Goal: Information Seeking & Learning: Learn about a topic

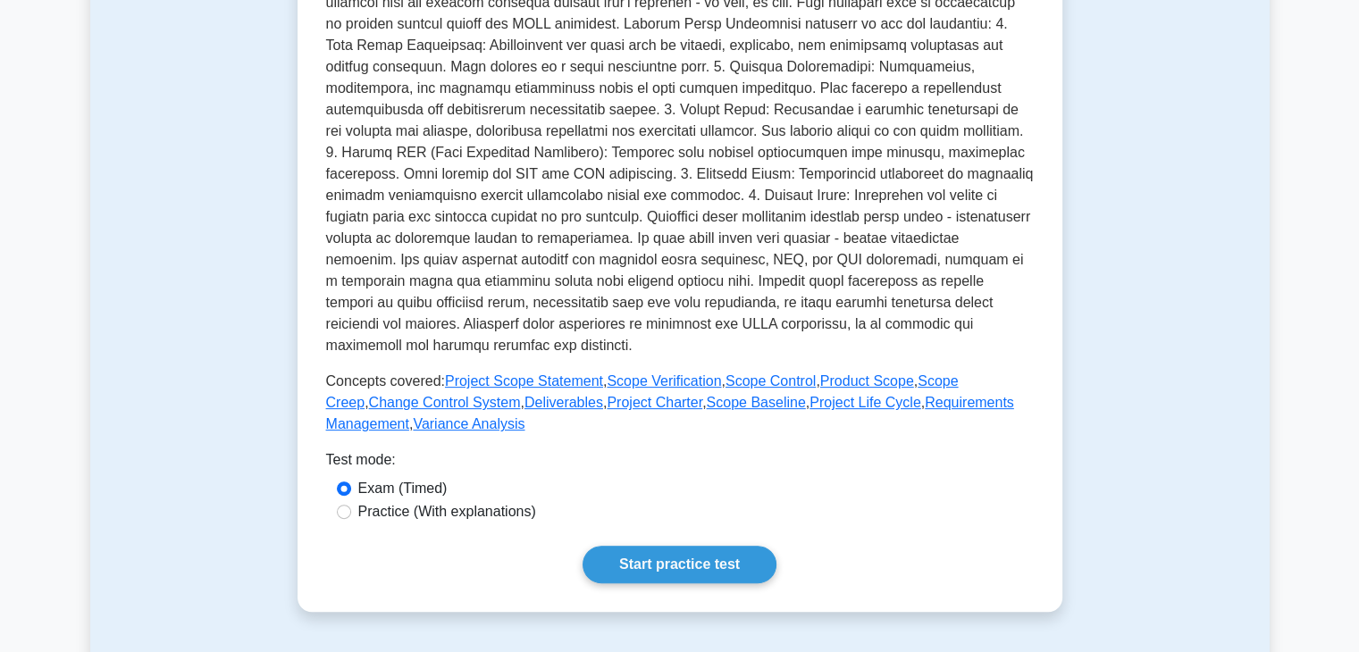
scroll to position [536, 0]
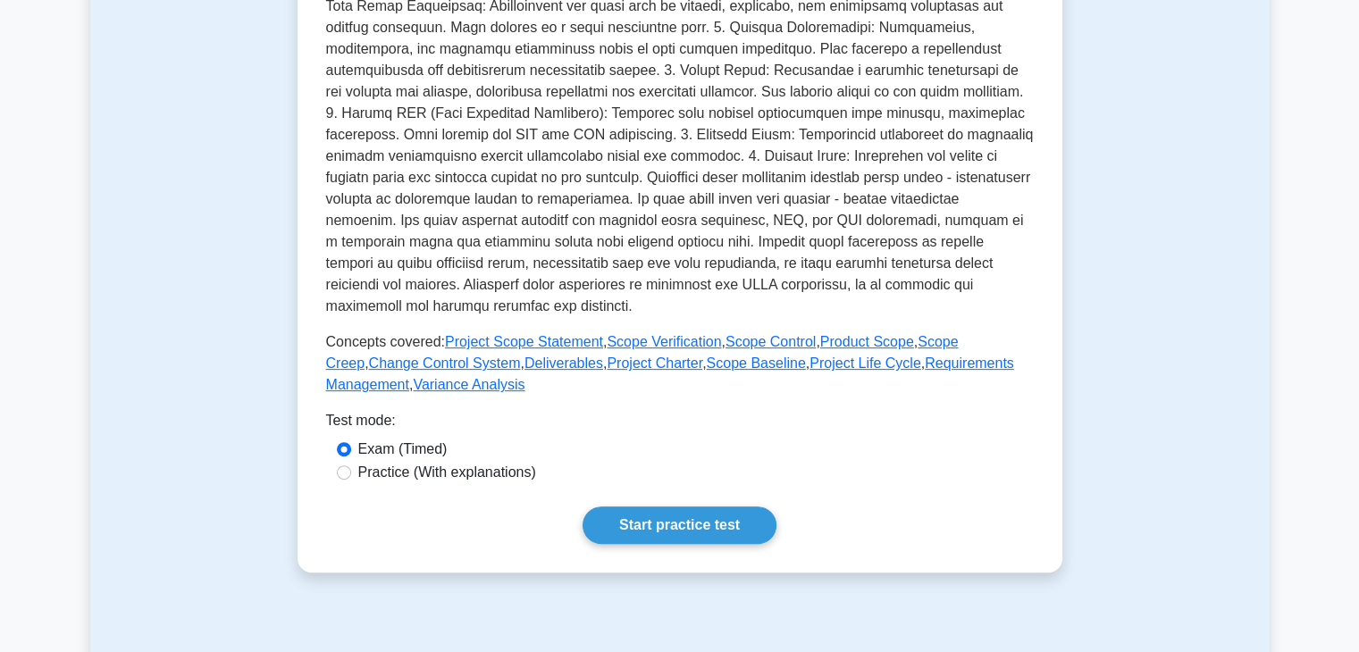
click at [651, 548] on div "Project Scope Management Overview of project scope management. This subtopic co…" at bounding box center [680, 130] width 765 height 885
click at [656, 523] on link "Start practice test" at bounding box center [680, 526] width 194 height 38
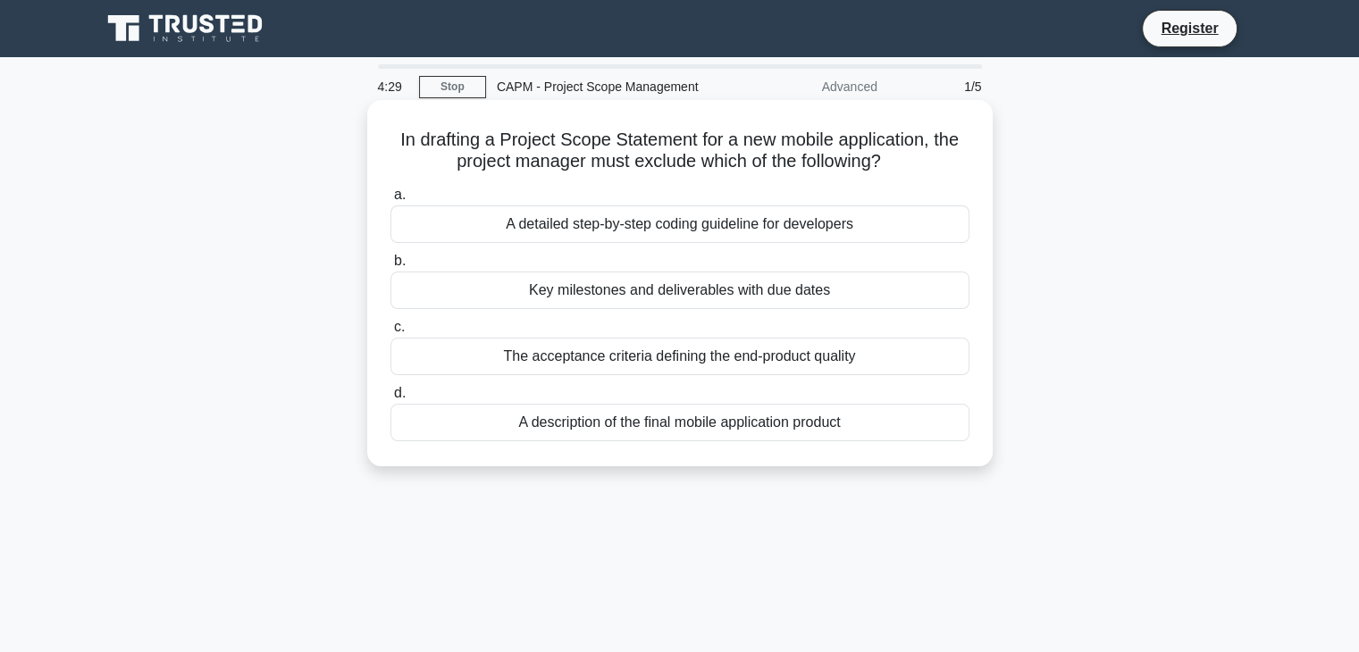
click at [740, 217] on div "A detailed step-by-step coding guideline for developers" at bounding box center [680, 225] width 579 height 38
click at [391, 201] on input "a. A detailed step-by-step coding guideline for developers" at bounding box center [391, 195] width 0 height 12
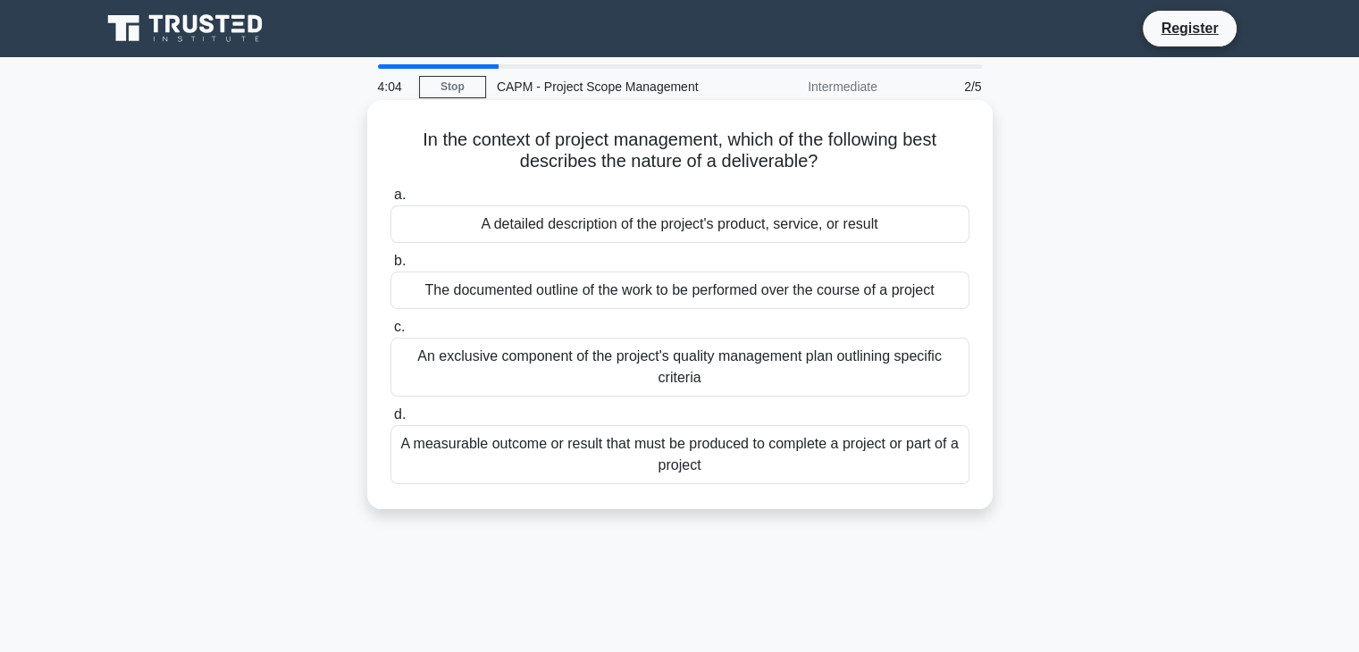
click at [740, 462] on div "A measurable outcome or result that must be produced to complete a project or p…" at bounding box center [680, 454] width 579 height 59
click at [391, 421] on input "d. A measurable outcome or result that must be produced to complete a project o…" at bounding box center [391, 415] width 0 height 12
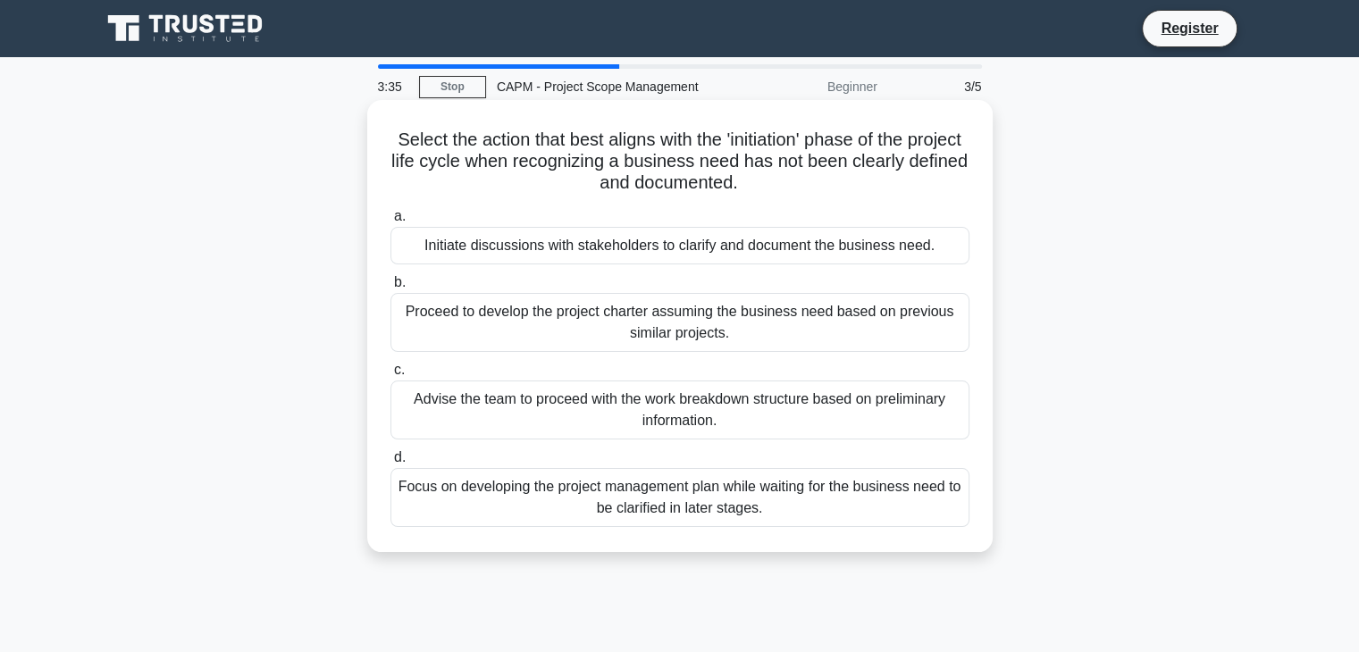
click at [646, 256] on div "Initiate discussions with stakeholders to clarify and document the business nee…" at bounding box center [680, 246] width 579 height 38
click at [391, 223] on input "a. Initiate discussions with stakeholders to clarify and document the business …" at bounding box center [391, 217] width 0 height 12
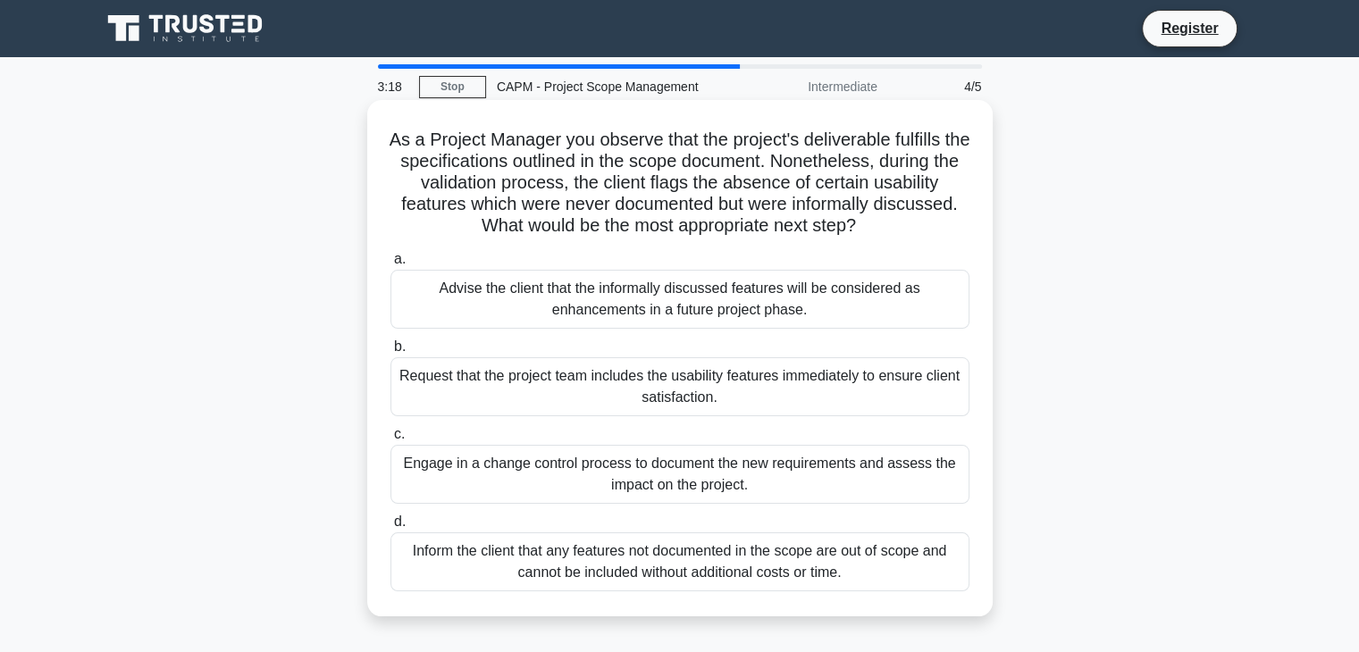
scroll to position [89, 0]
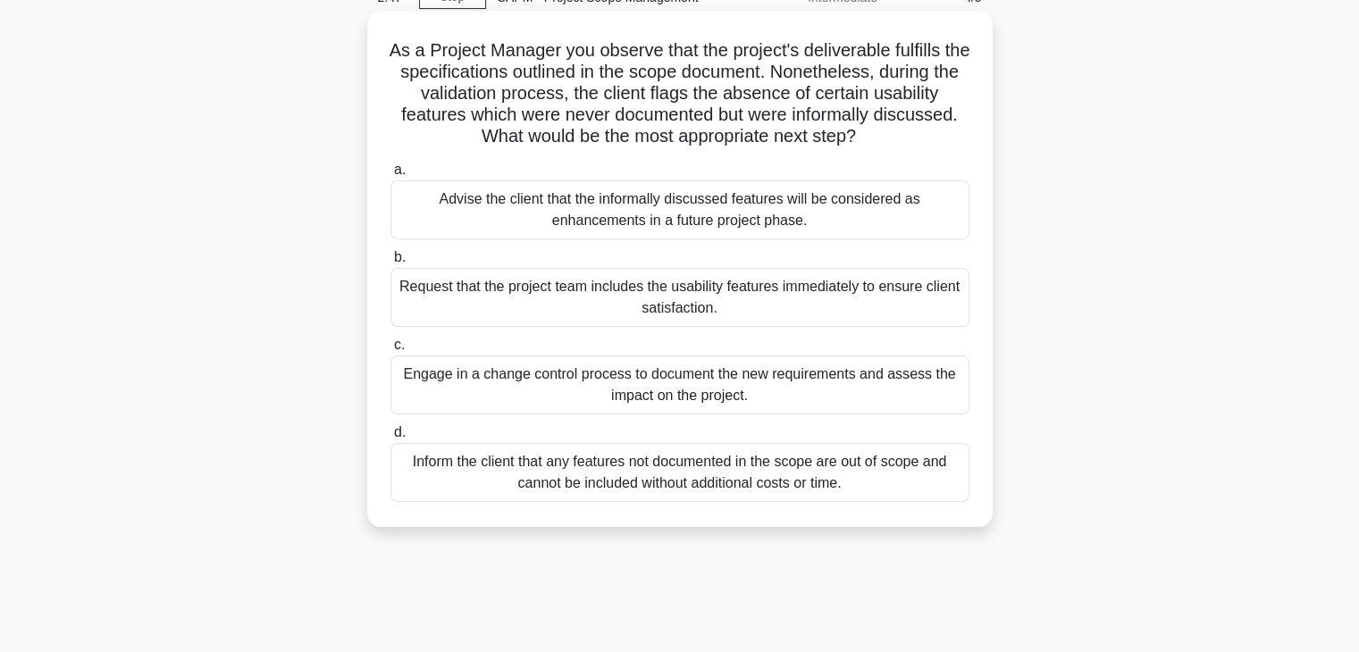
click at [715, 480] on div "Inform the client that any features not documented in the scope are out of scop…" at bounding box center [680, 472] width 579 height 59
click at [391, 439] on input "d. Inform the client that any features not documented in the scope are out of s…" at bounding box center [391, 433] width 0 height 12
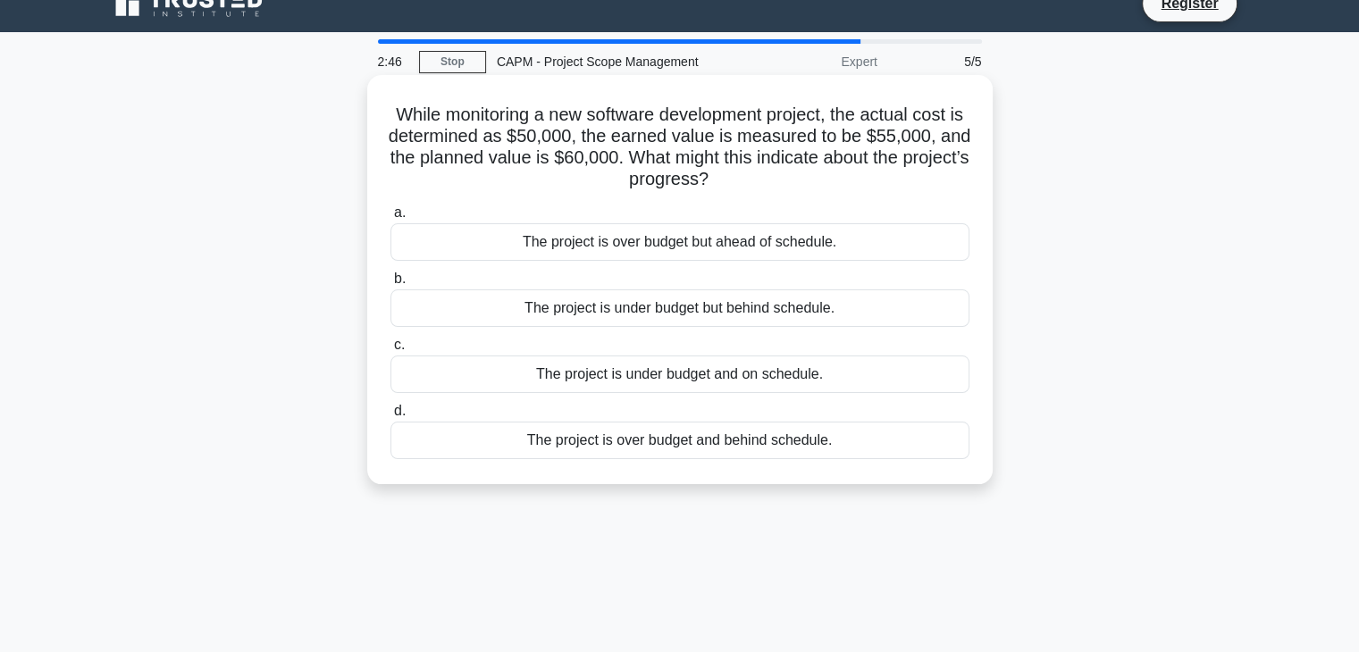
scroll to position [0, 0]
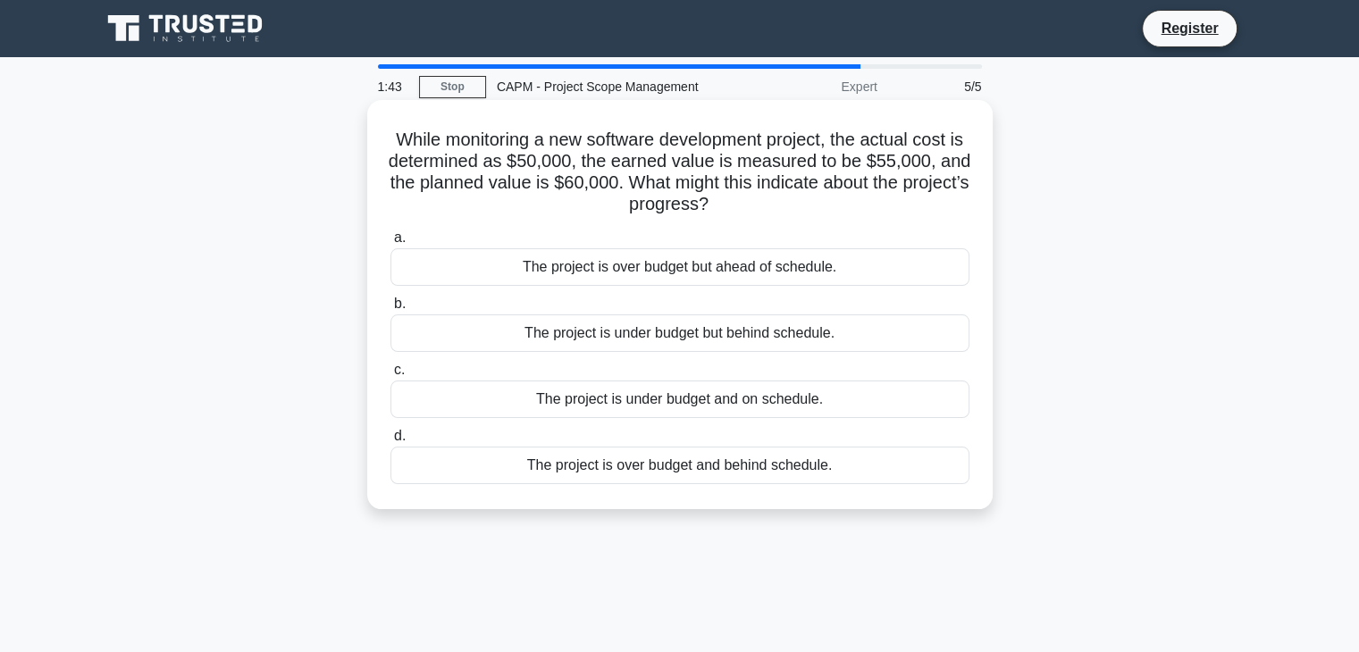
click at [565, 405] on div "The project is under budget and on schedule." at bounding box center [680, 400] width 579 height 38
click at [391, 376] on input "c. The project is under budget and on schedule." at bounding box center [391, 371] width 0 height 12
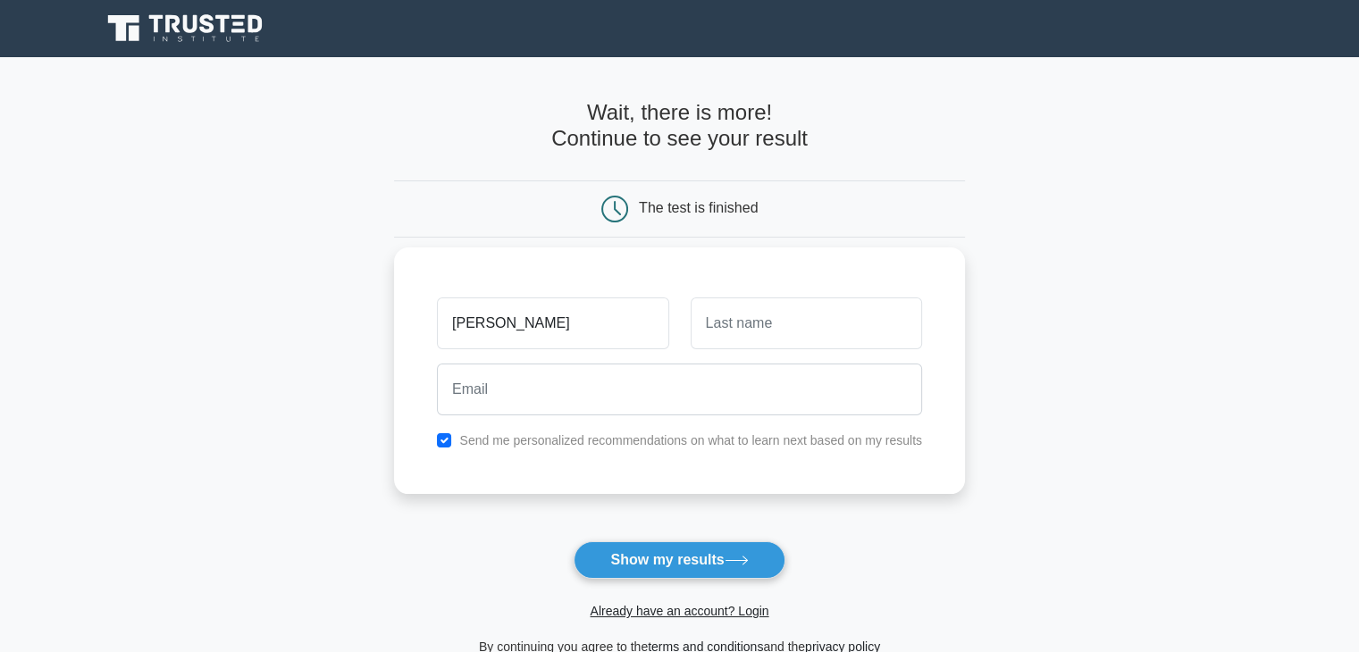
type input "shafiyah"
click at [747, 336] on input "text" at bounding box center [806, 324] width 231 height 52
type input "."
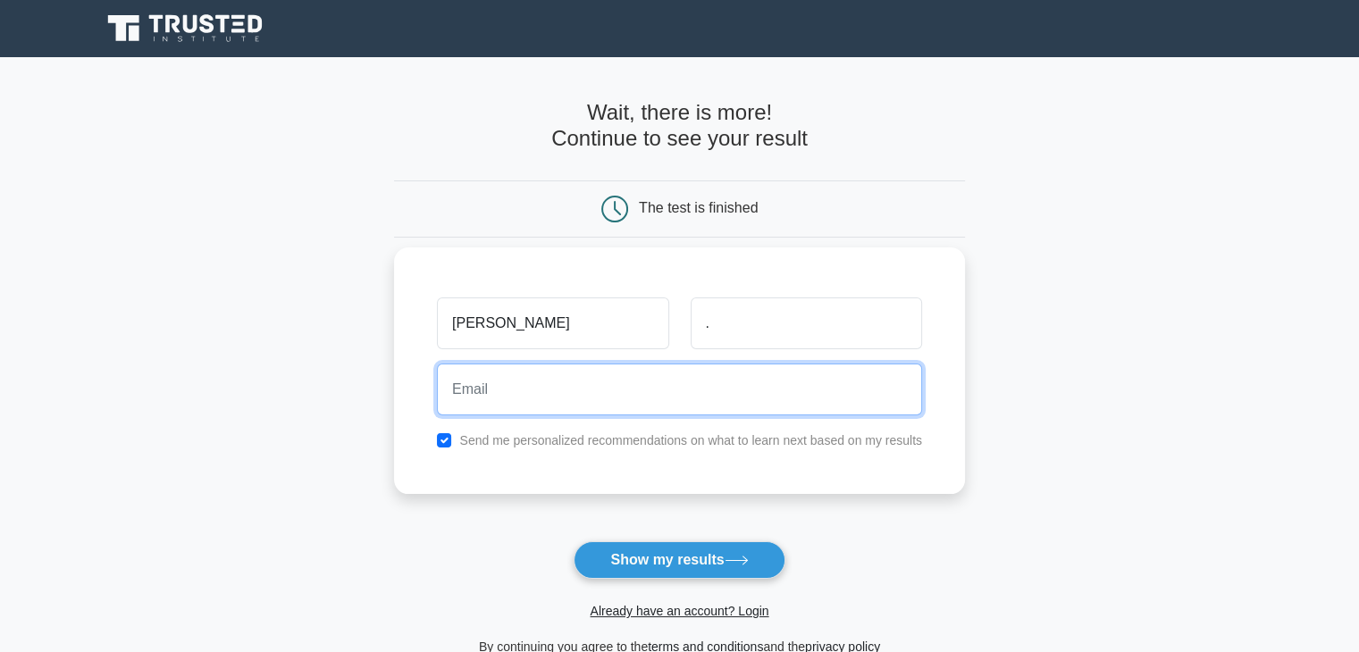
click at [551, 386] on input "email" at bounding box center [679, 390] width 485 height 52
type input "shafiyah4@gmail.com"
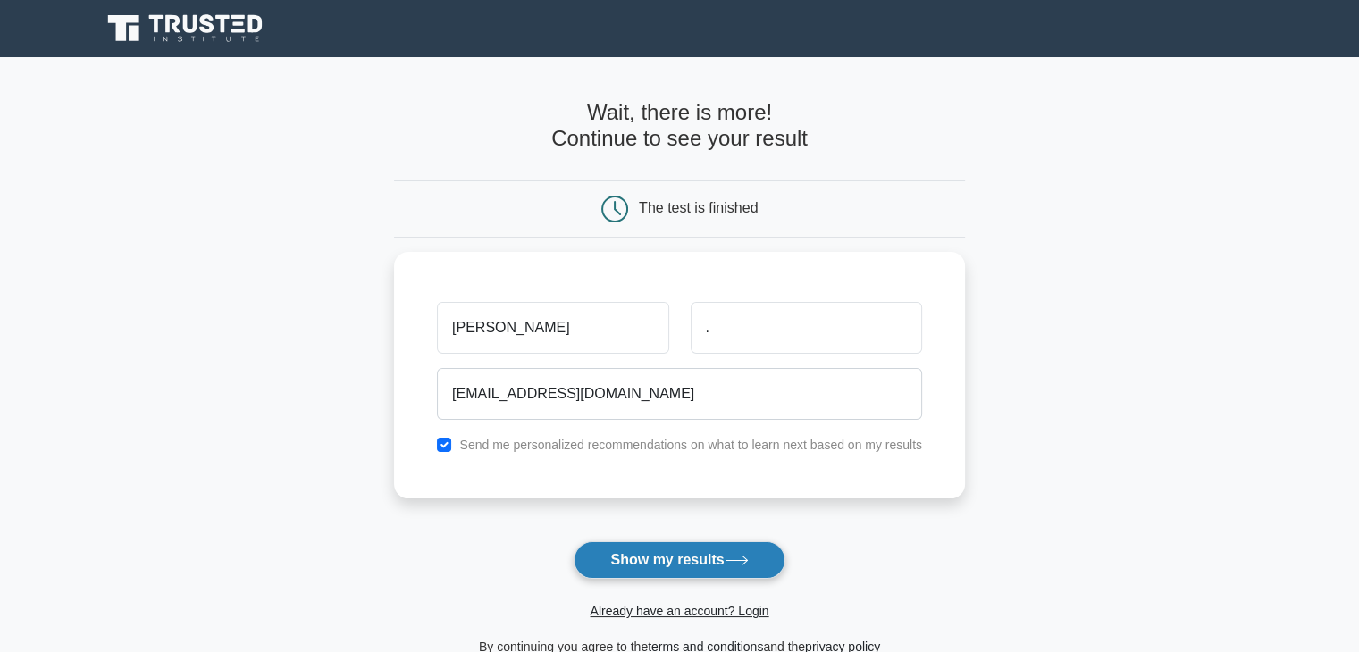
click at [698, 564] on button "Show my results" at bounding box center [679, 561] width 211 height 38
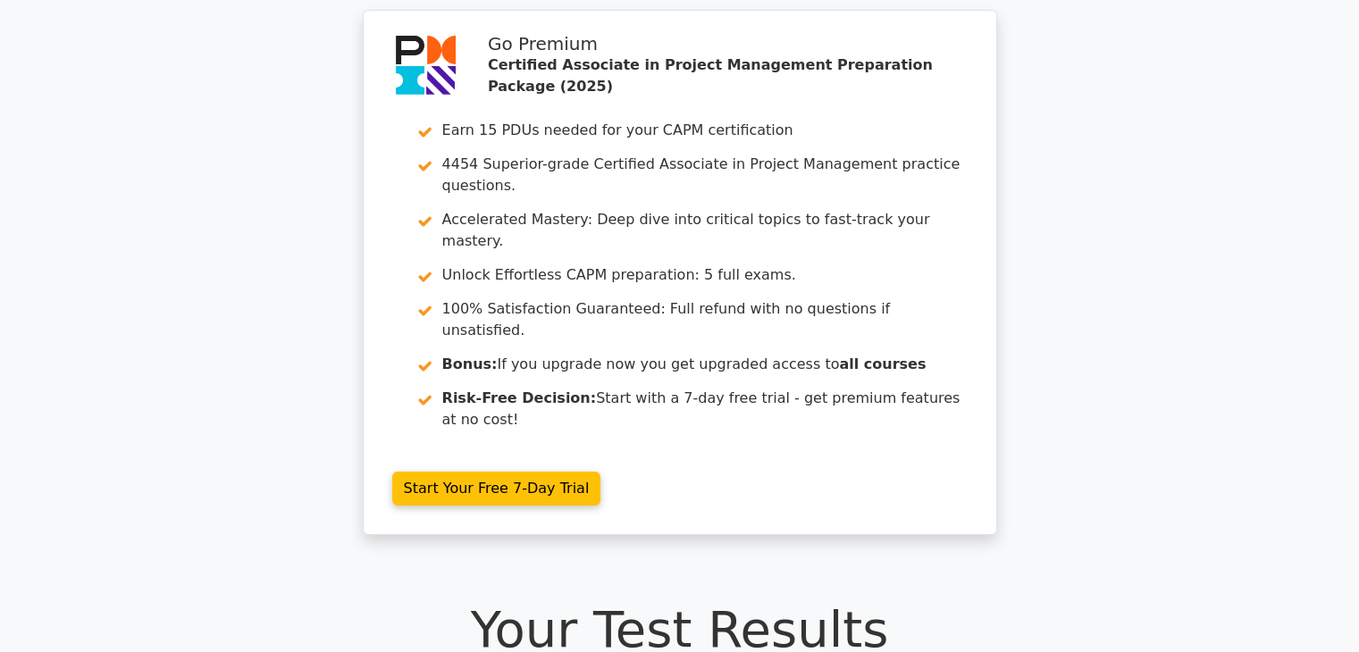
scroll to position [218, 0]
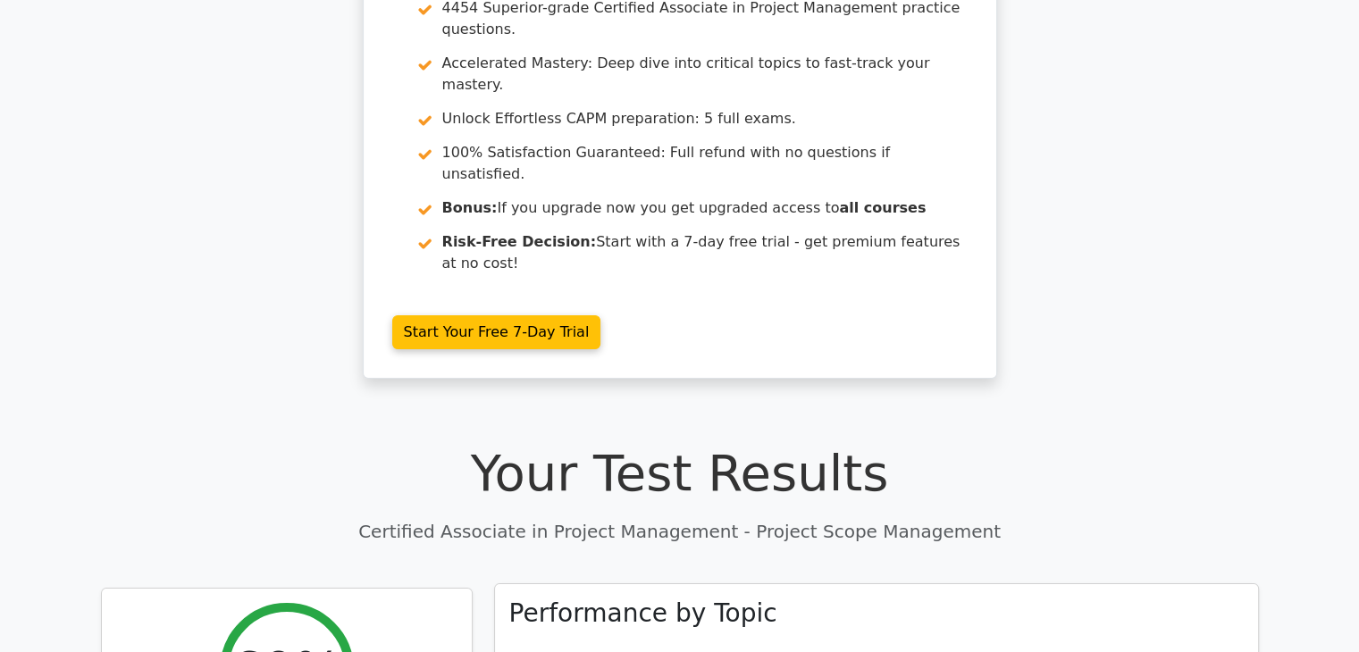
click at [629, 585] on div "Performance by Topic Project Scope Management 60%" at bounding box center [876, 649] width 763 height 129
click at [630, 585] on div "Performance by Topic Project Scope Management 60%" at bounding box center [876, 649] width 763 height 129
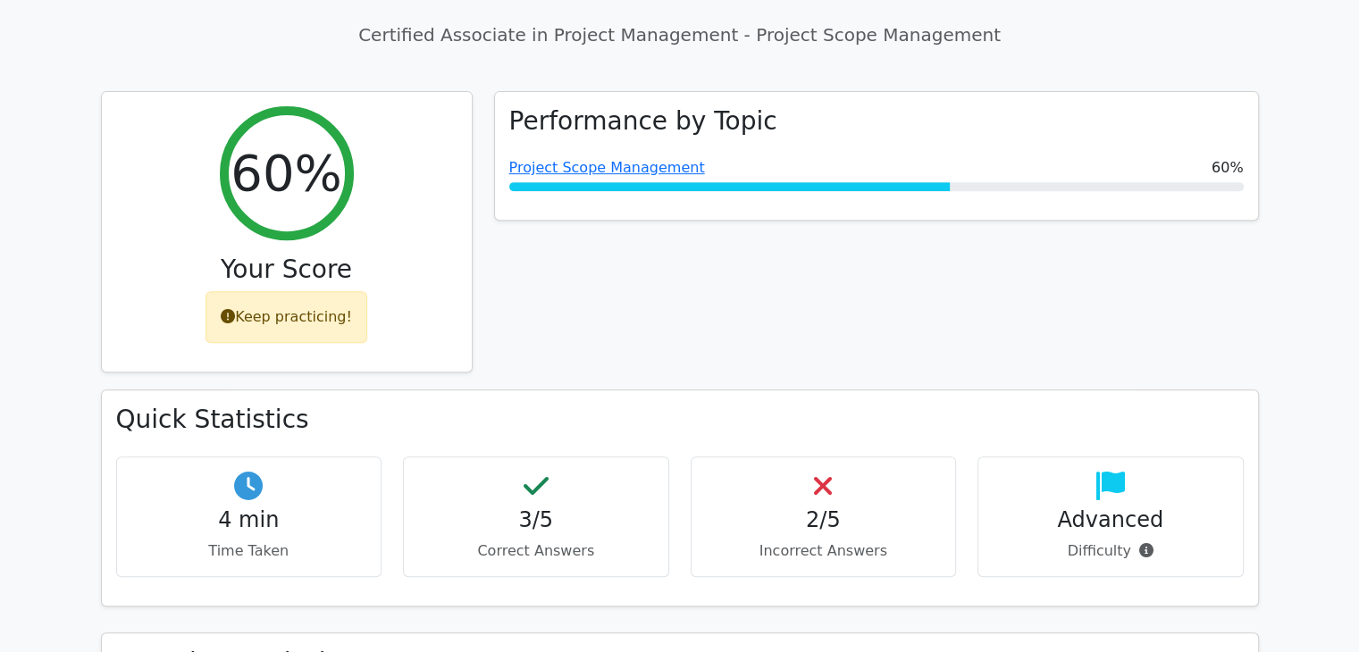
click at [828, 508] on h4 "2/5" at bounding box center [824, 521] width 236 height 26
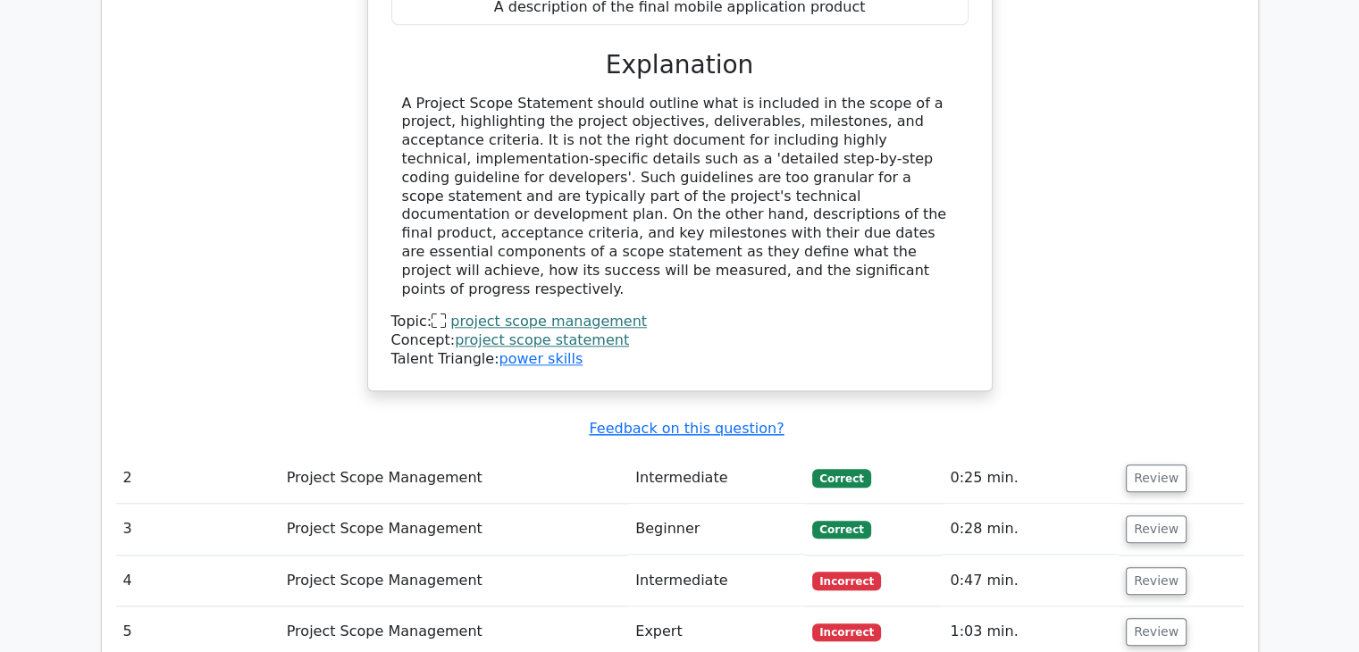
scroll to position [1877, 0]
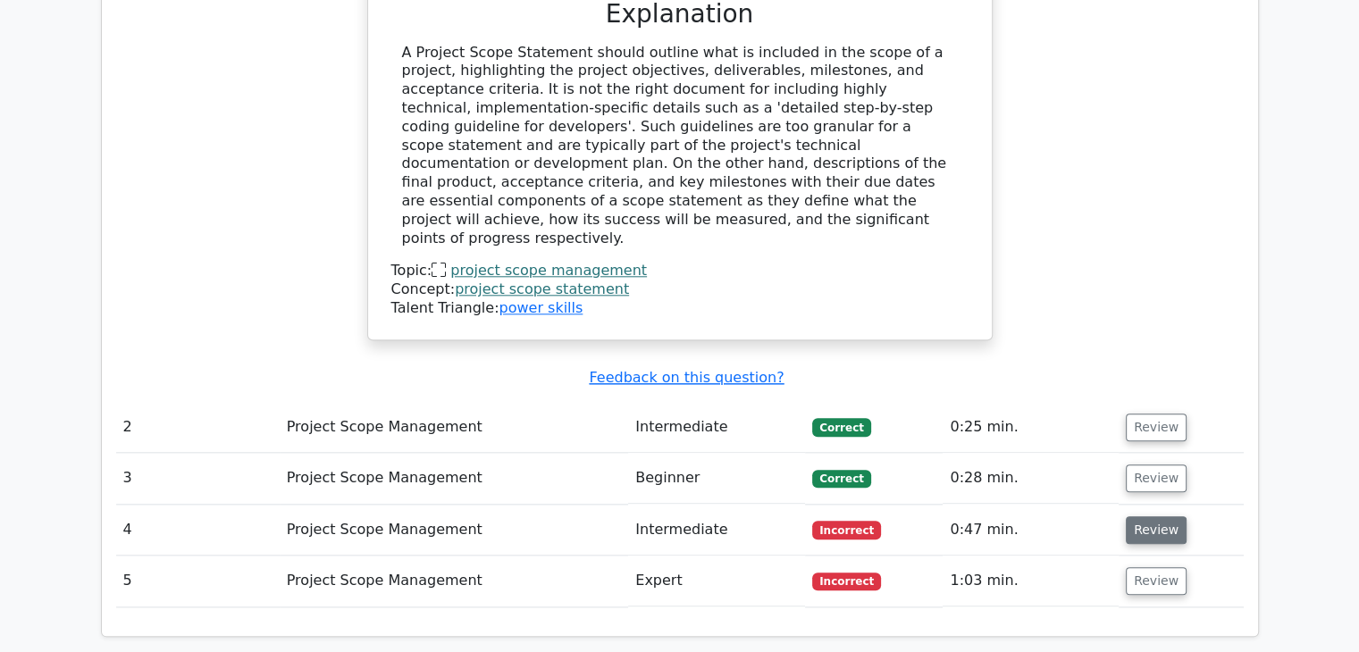
click at [1155, 517] on button "Review" at bounding box center [1156, 531] width 61 height 28
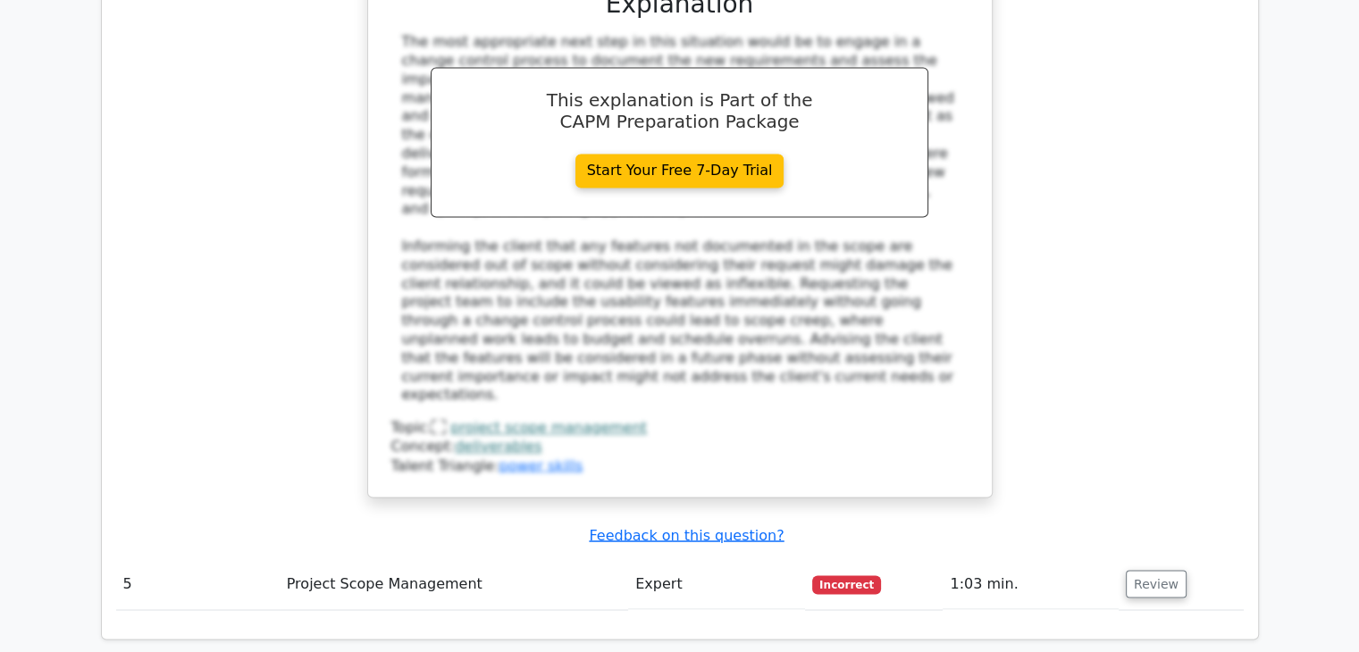
scroll to position [2949, 0]
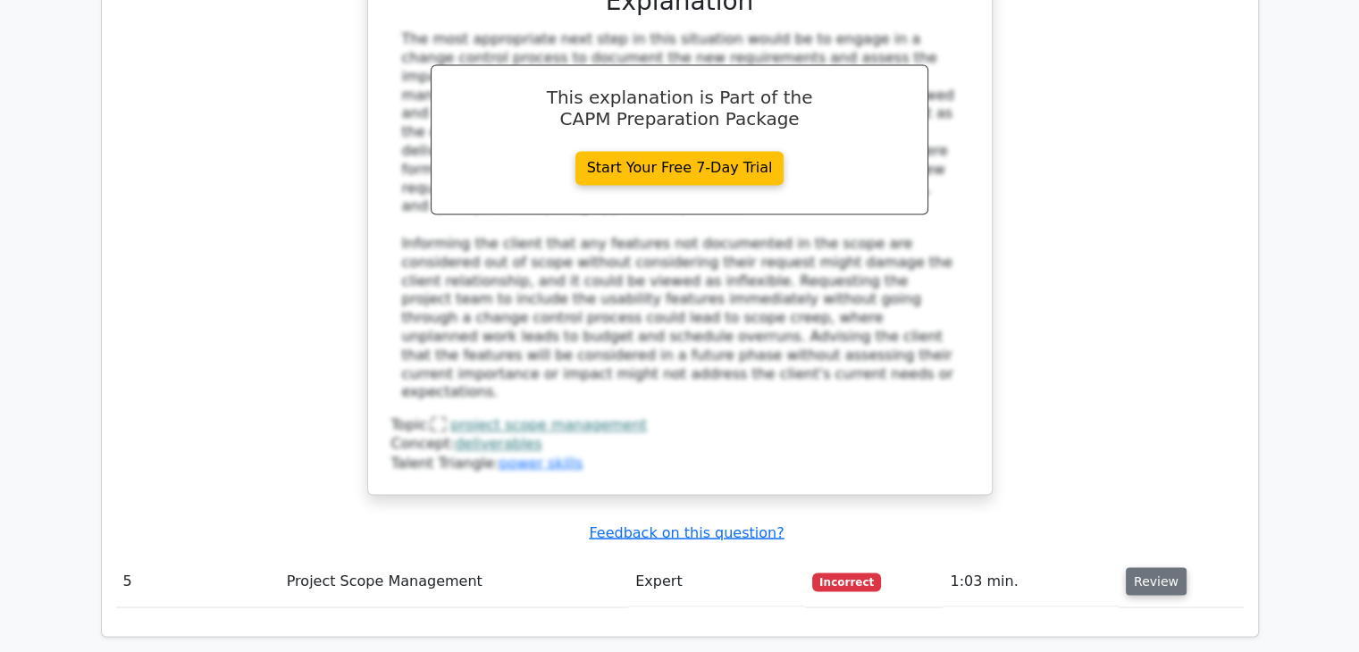
click at [1148, 568] on button "Review" at bounding box center [1156, 582] width 61 height 28
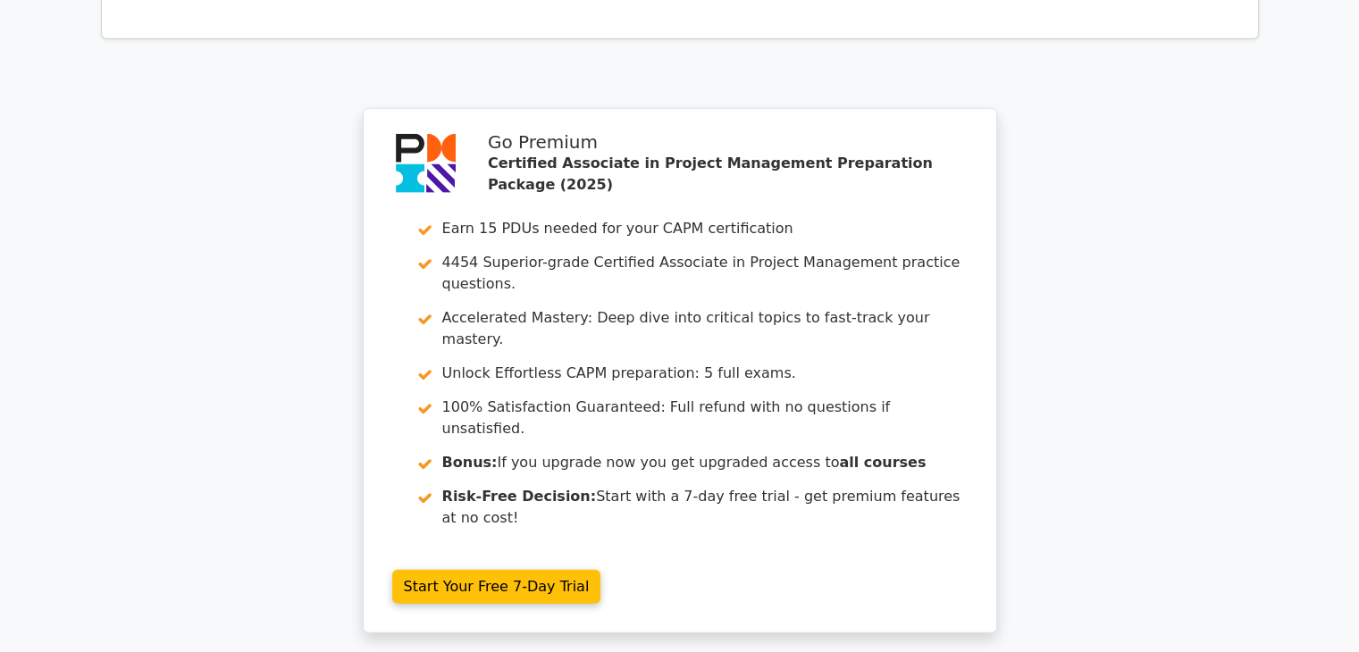
scroll to position [4290, 0]
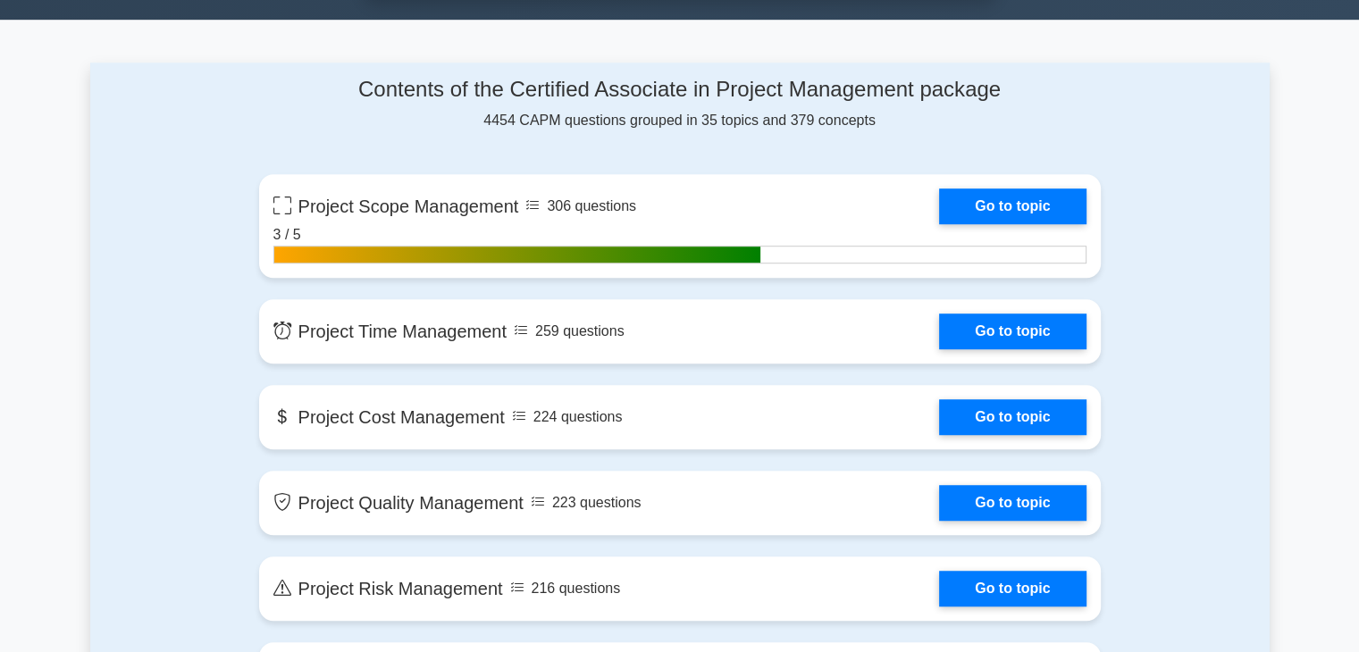
scroll to position [1251, 0]
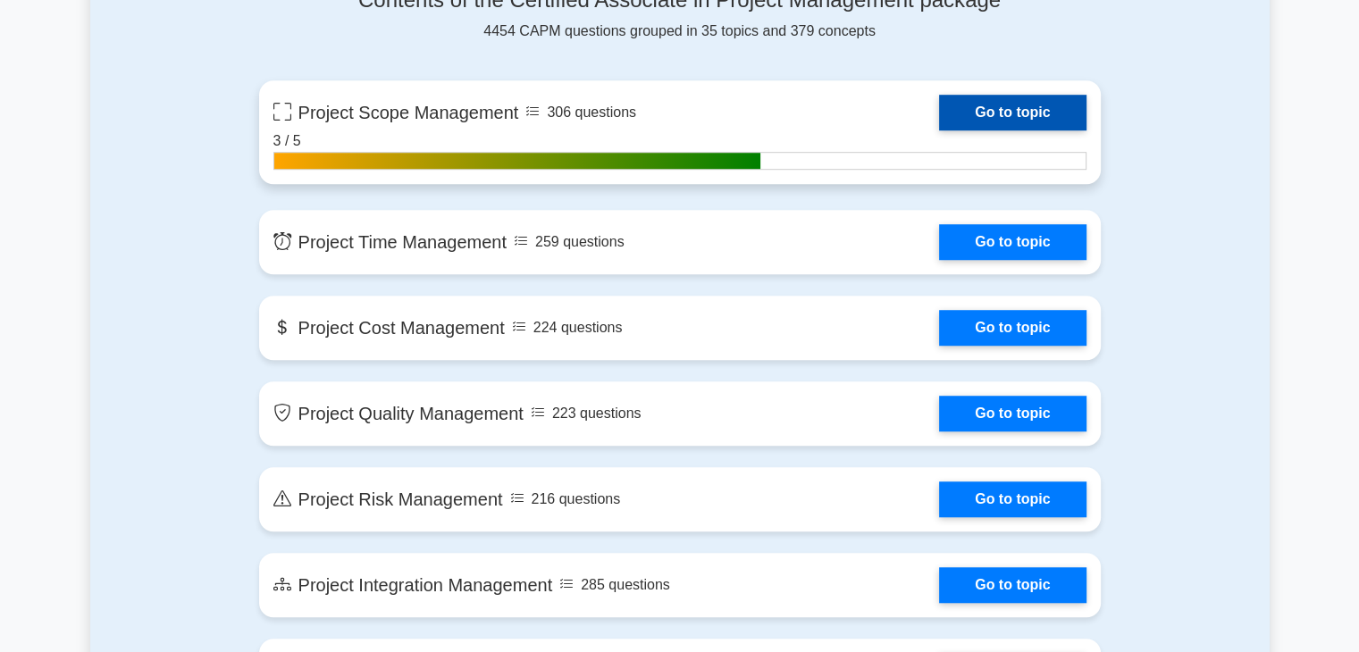
click at [939, 113] on link "Go to topic" at bounding box center [1012, 113] width 147 height 36
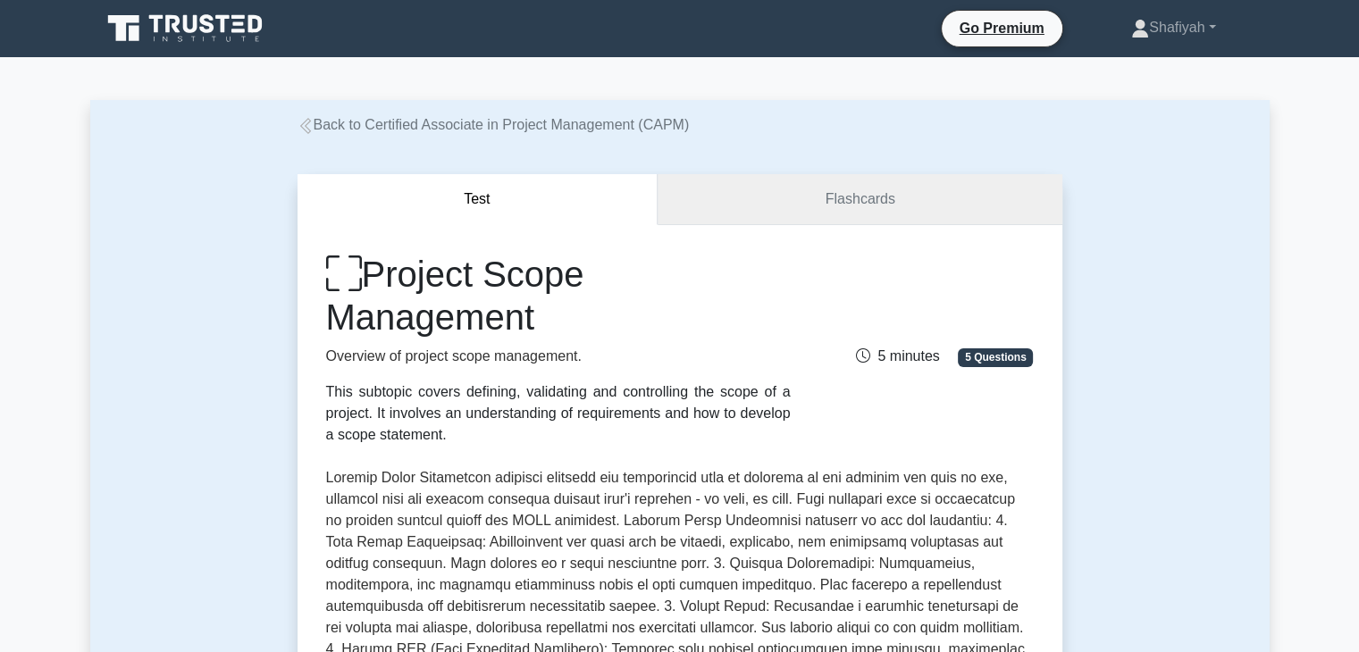
click at [779, 201] on link "Flashcards" at bounding box center [860, 199] width 404 height 51
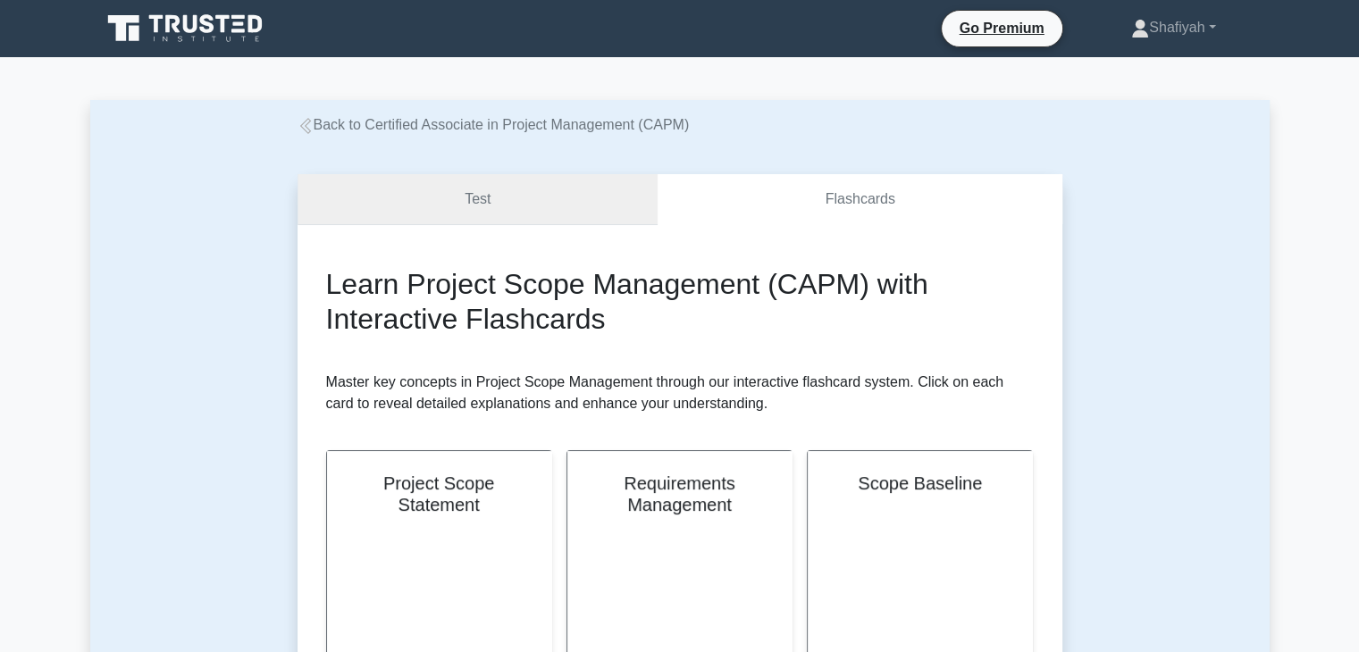
click at [619, 201] on link "Test" at bounding box center [478, 199] width 361 height 51
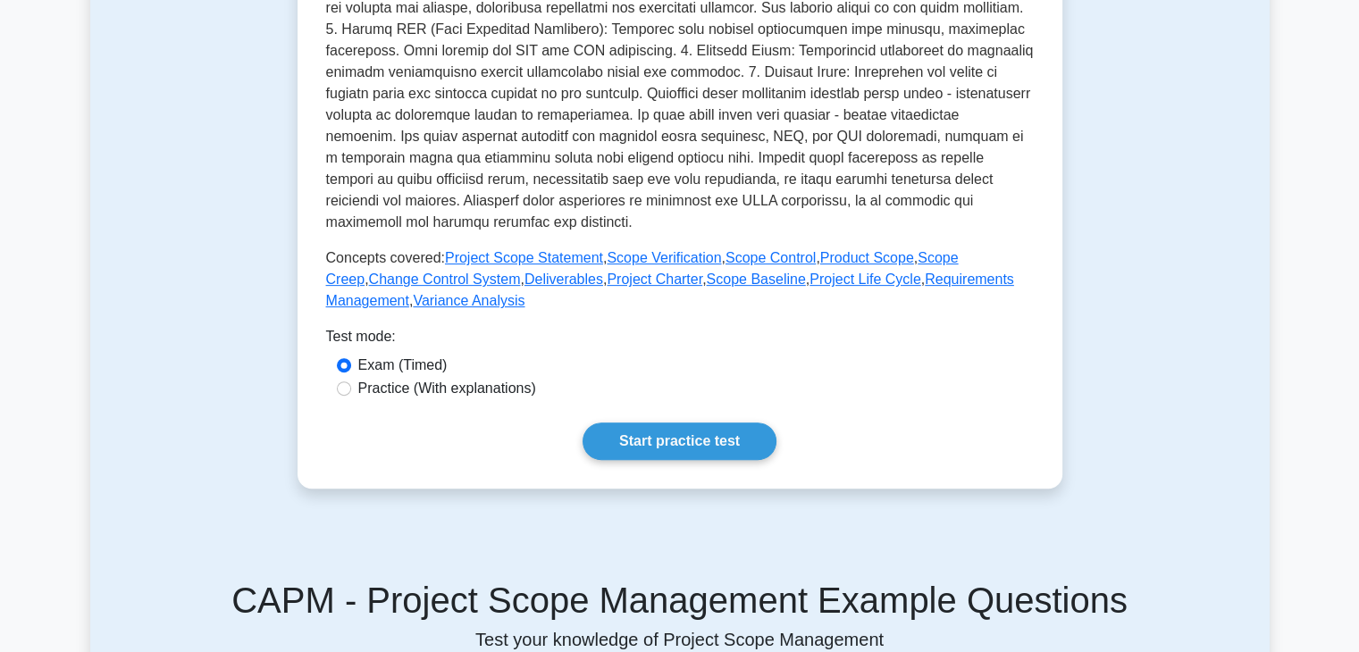
scroll to position [715, 0]
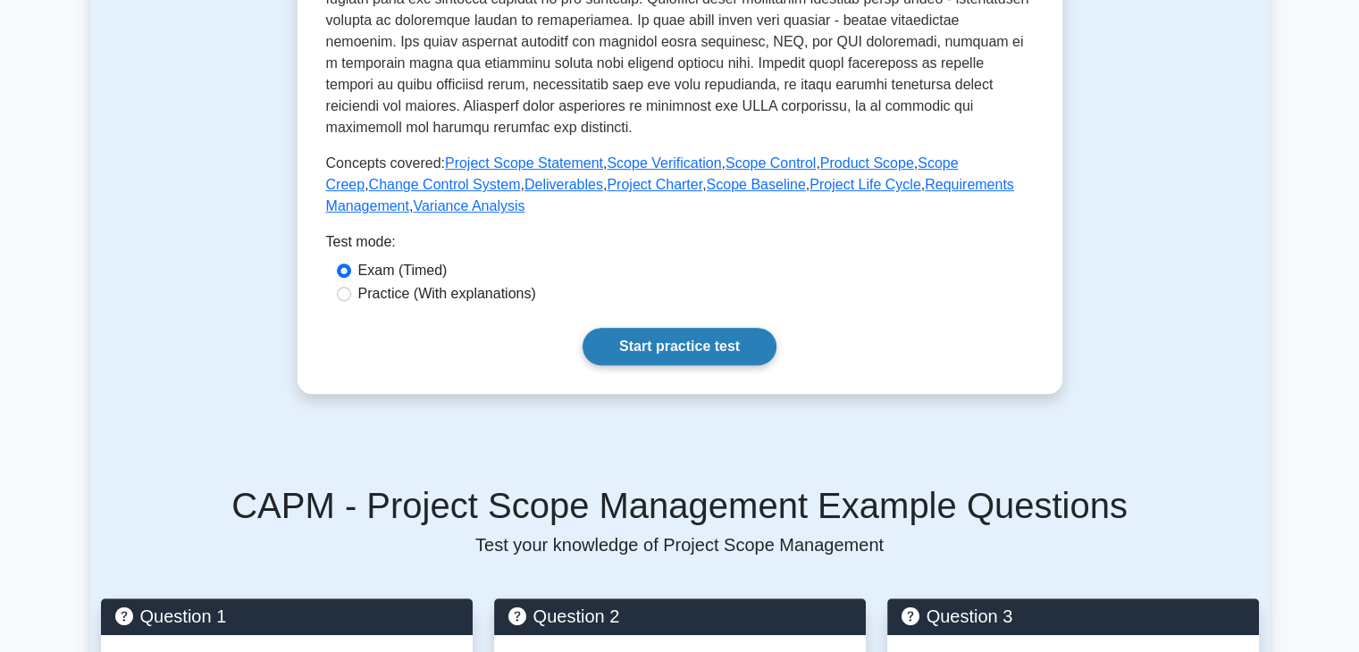
click at [707, 351] on link "Start practice test" at bounding box center [680, 347] width 194 height 38
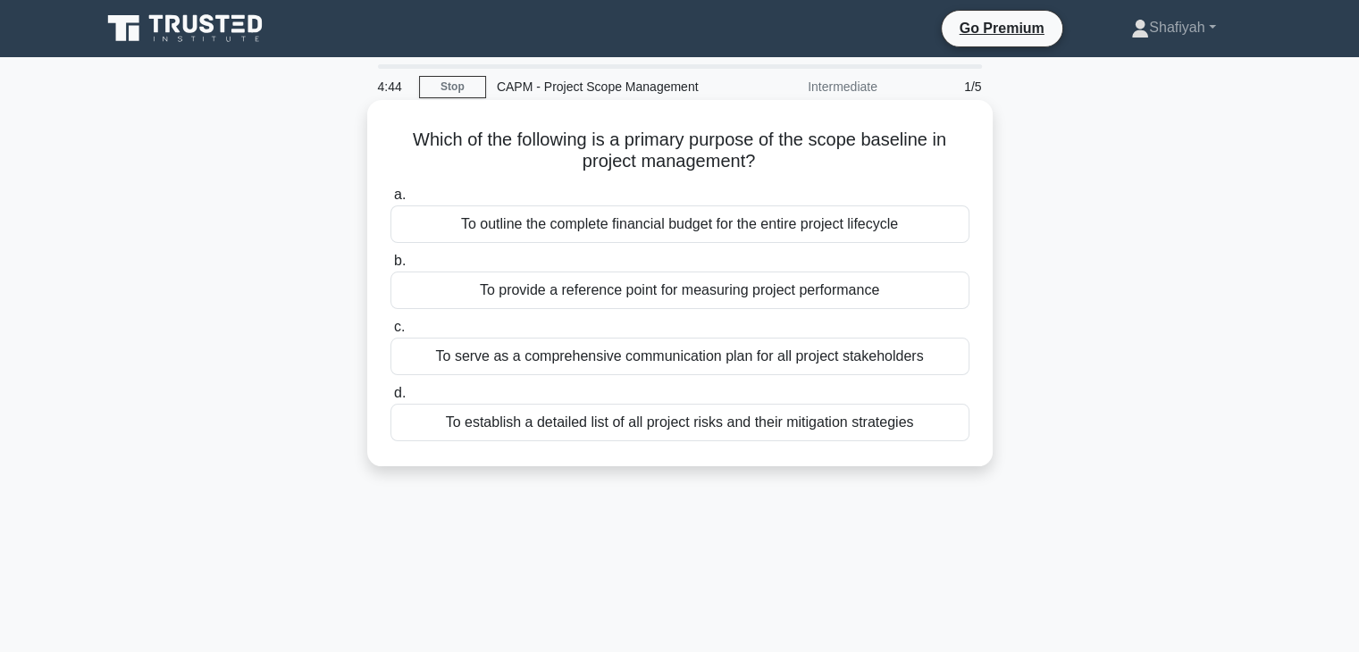
click at [736, 362] on div "To serve as a comprehensive communication plan for all project stakeholders" at bounding box center [680, 357] width 579 height 38
click at [391, 333] on input "c. To serve as a comprehensive communication plan for all project stakeholders" at bounding box center [391, 328] width 0 height 12
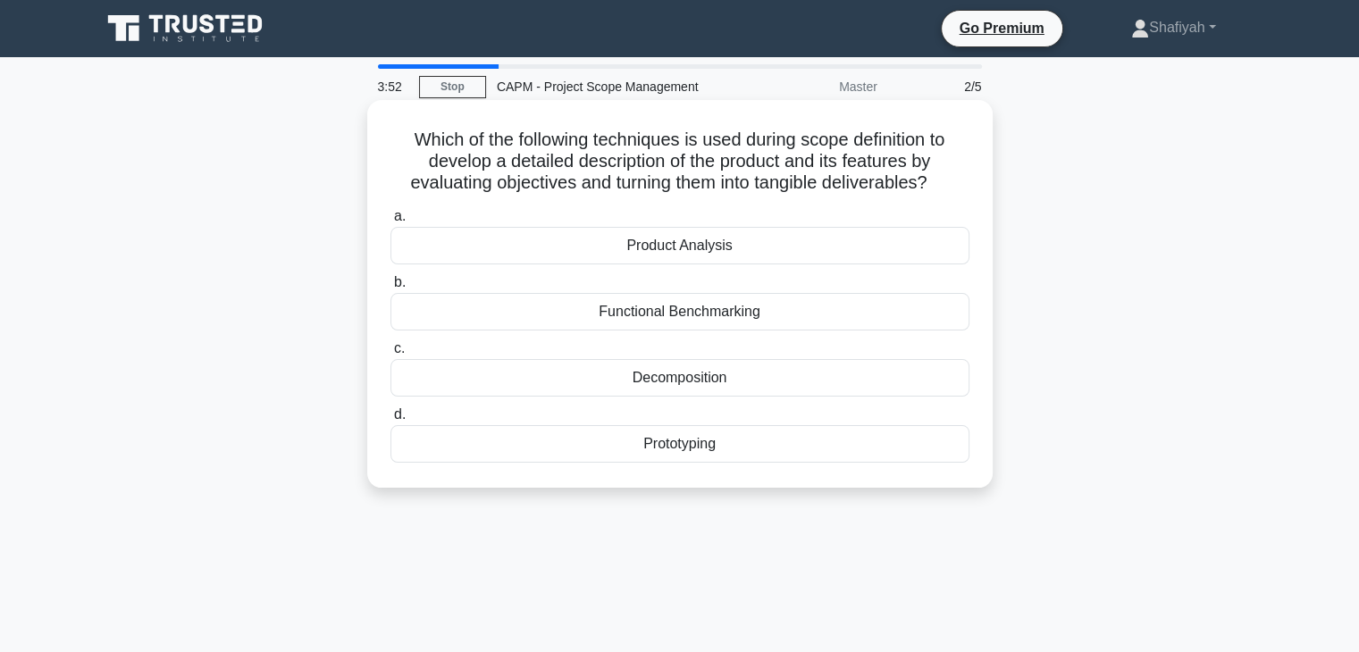
click at [819, 255] on div "Product Analysis" at bounding box center [680, 246] width 579 height 38
click at [391, 223] on input "a. Product Analysis" at bounding box center [391, 217] width 0 height 12
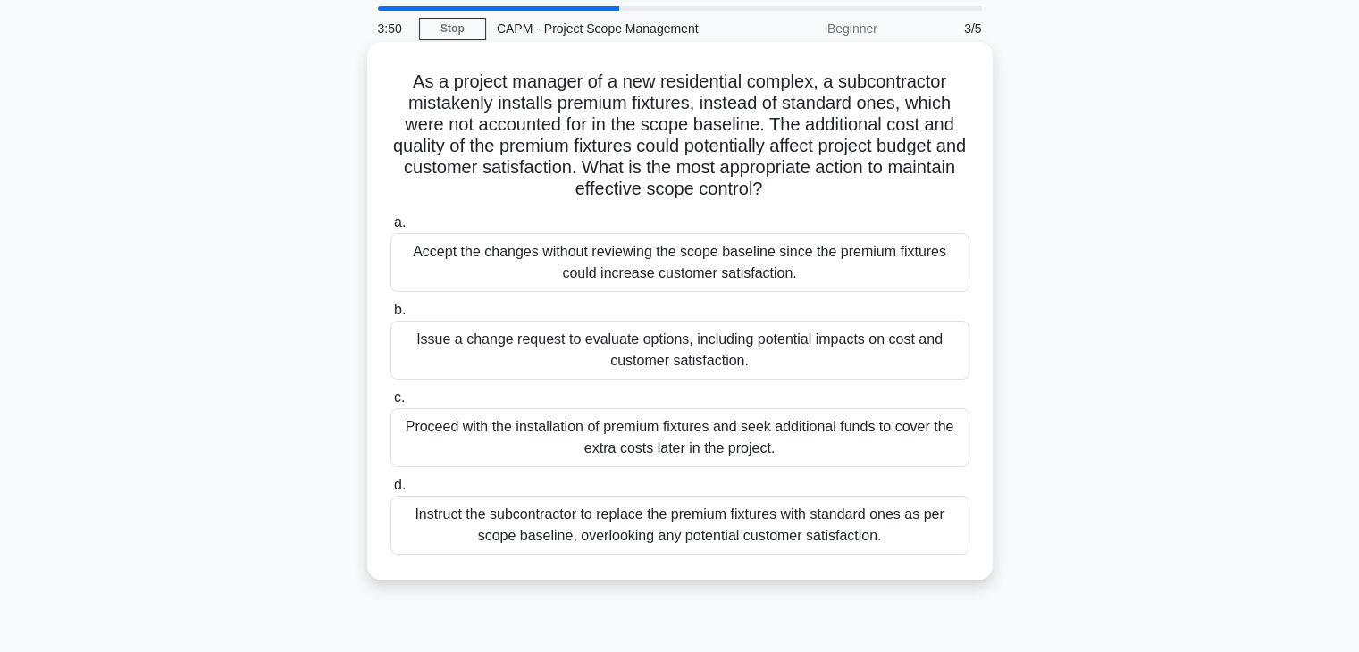
scroll to position [89, 0]
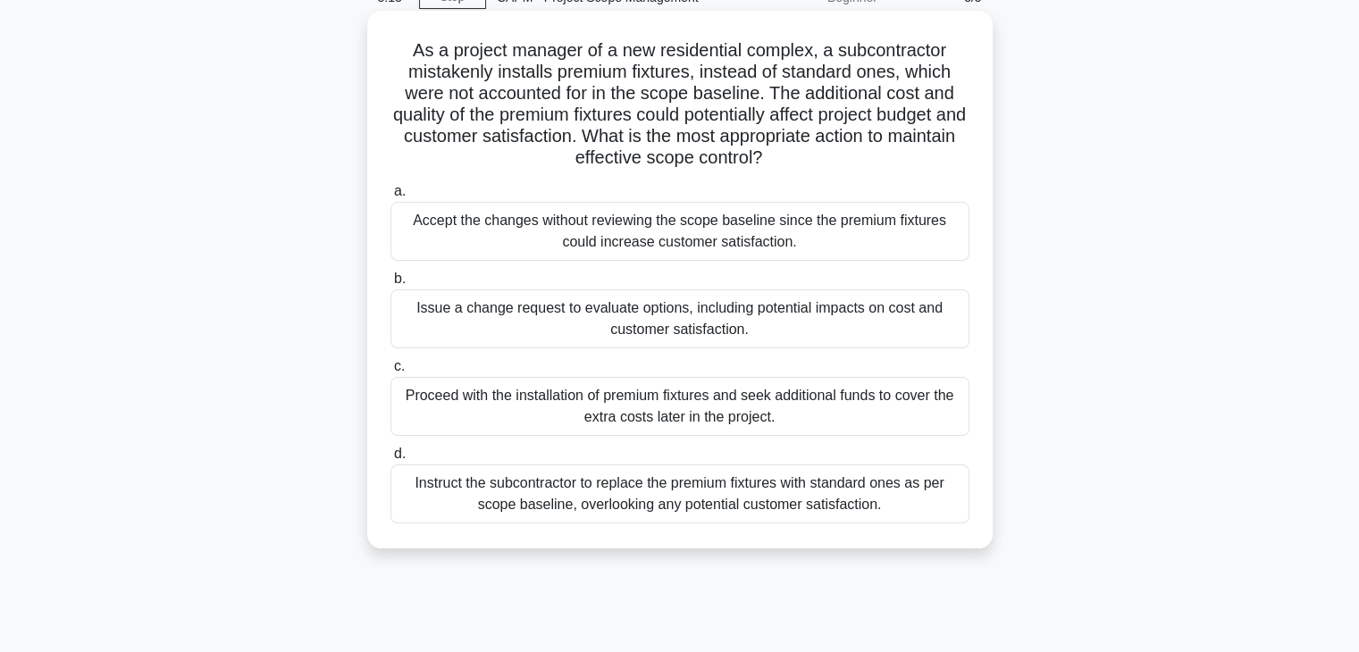
click at [761, 507] on div "Instruct the subcontractor to replace the premium fixtures with standard ones a…" at bounding box center [680, 494] width 579 height 59
click at [391, 460] on input "d. Instruct the subcontractor to replace the premium fixtures with standard one…" at bounding box center [391, 455] width 0 height 12
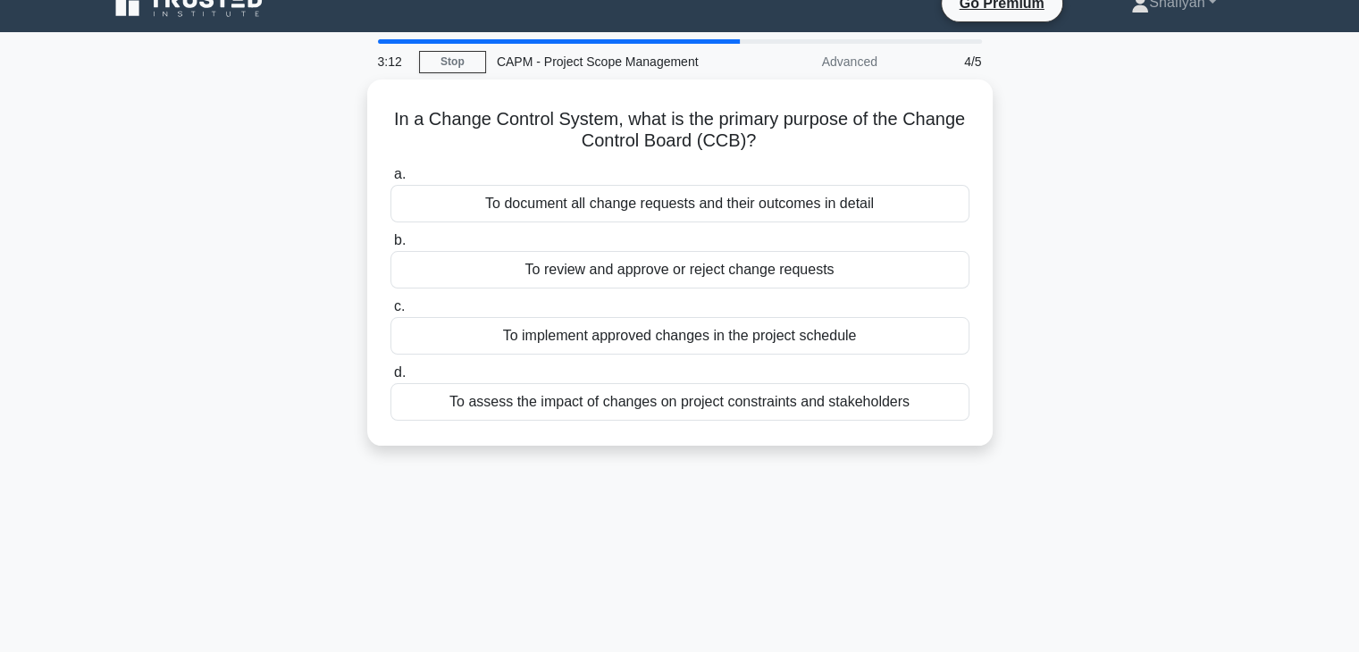
scroll to position [0, 0]
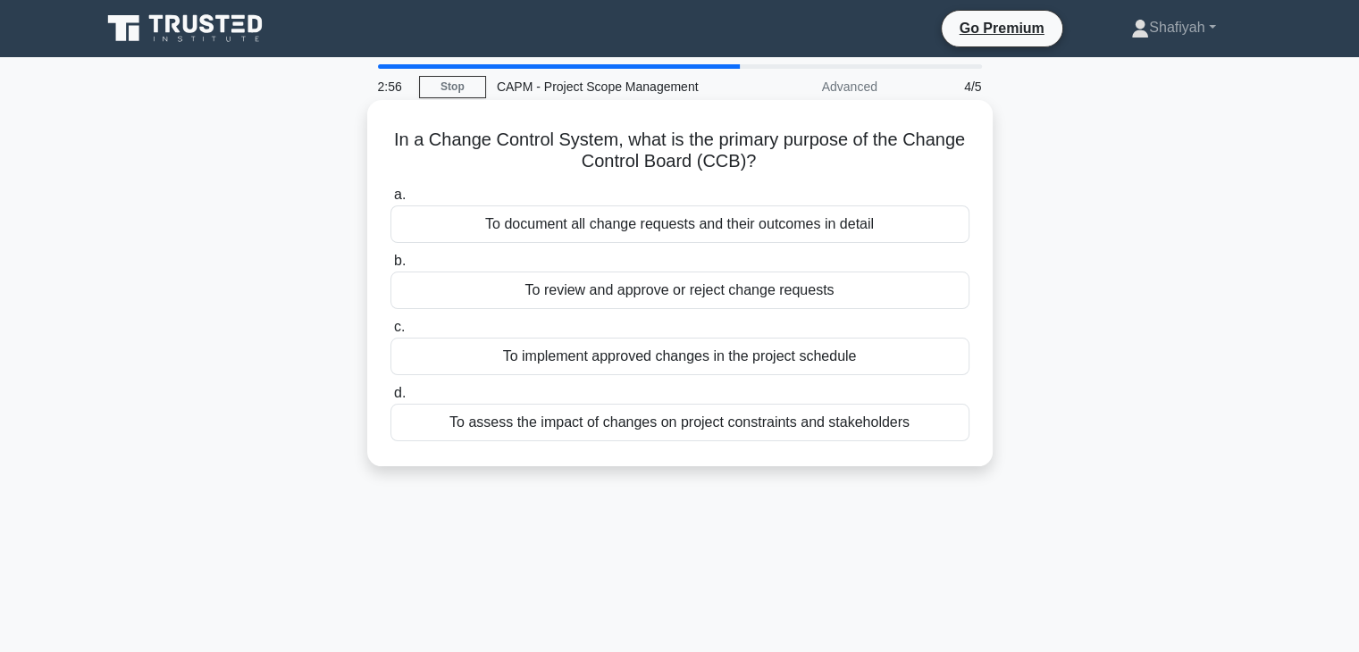
click at [822, 232] on div "To document all change requests and their outcomes in detail" at bounding box center [680, 225] width 579 height 38
click at [391, 201] on input "a. To document all change requests and their outcomes in detail" at bounding box center [391, 195] width 0 height 12
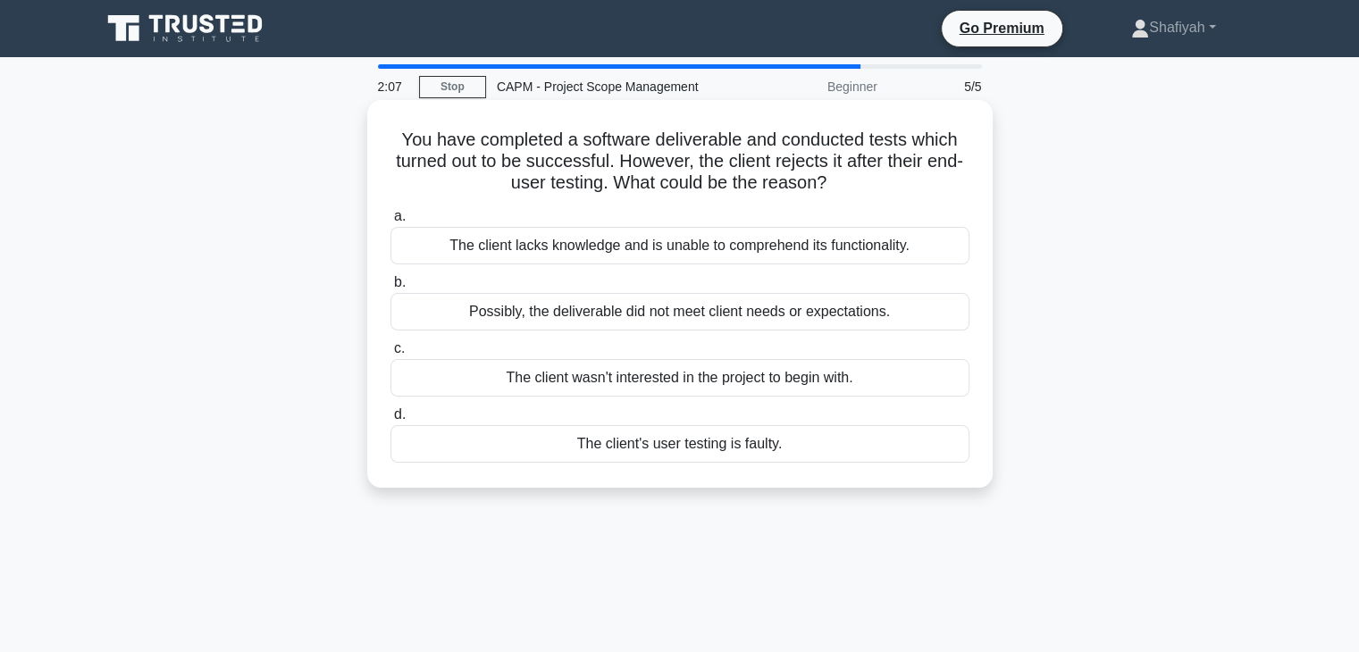
click at [733, 254] on div "The client lacks knowledge and is unable to comprehend its functionality." at bounding box center [680, 246] width 579 height 38
click at [391, 223] on input "a. The client lacks knowledge and is unable to comprehend its functionality." at bounding box center [391, 217] width 0 height 12
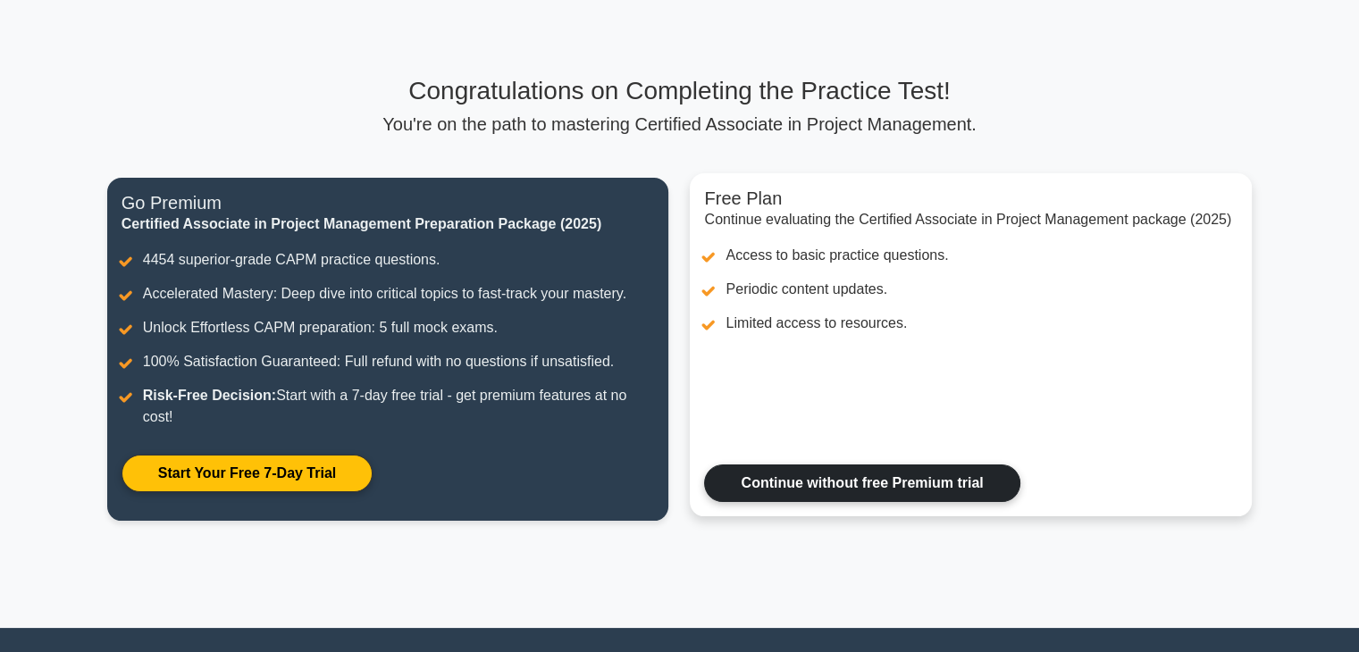
scroll to position [179, 0]
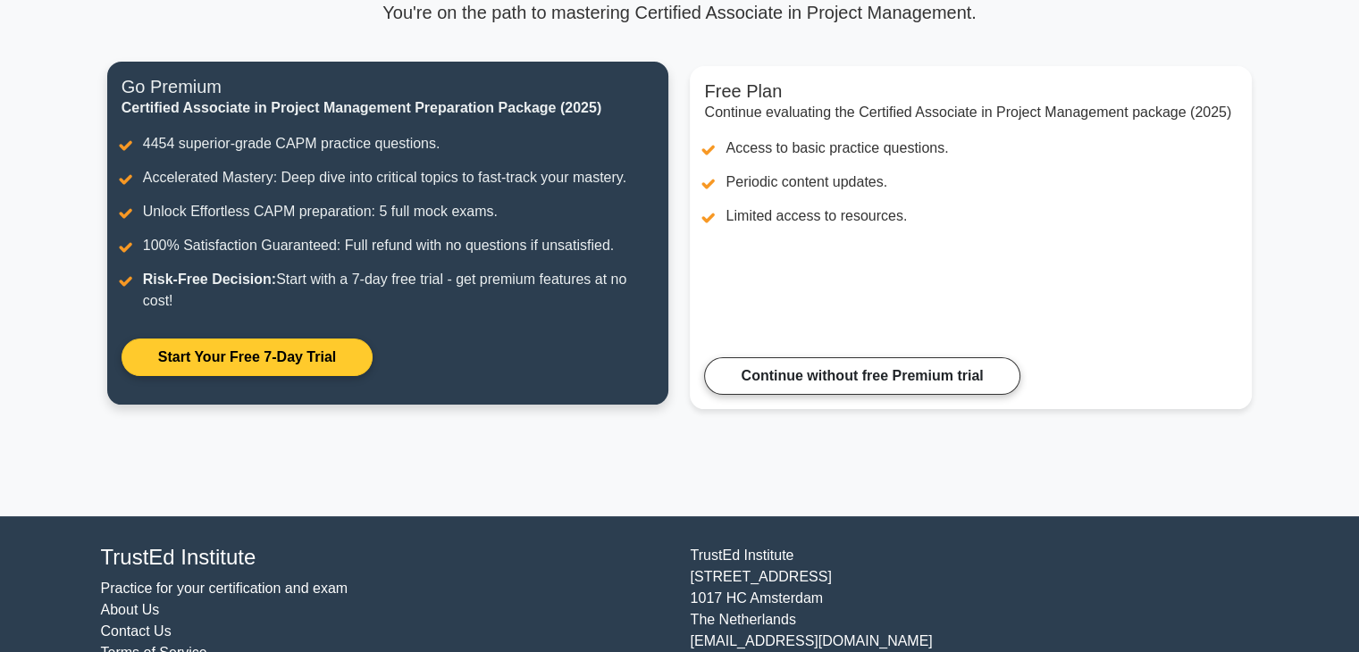
click at [304, 366] on link "Start Your Free 7-Day Trial" at bounding box center [247, 358] width 251 height 38
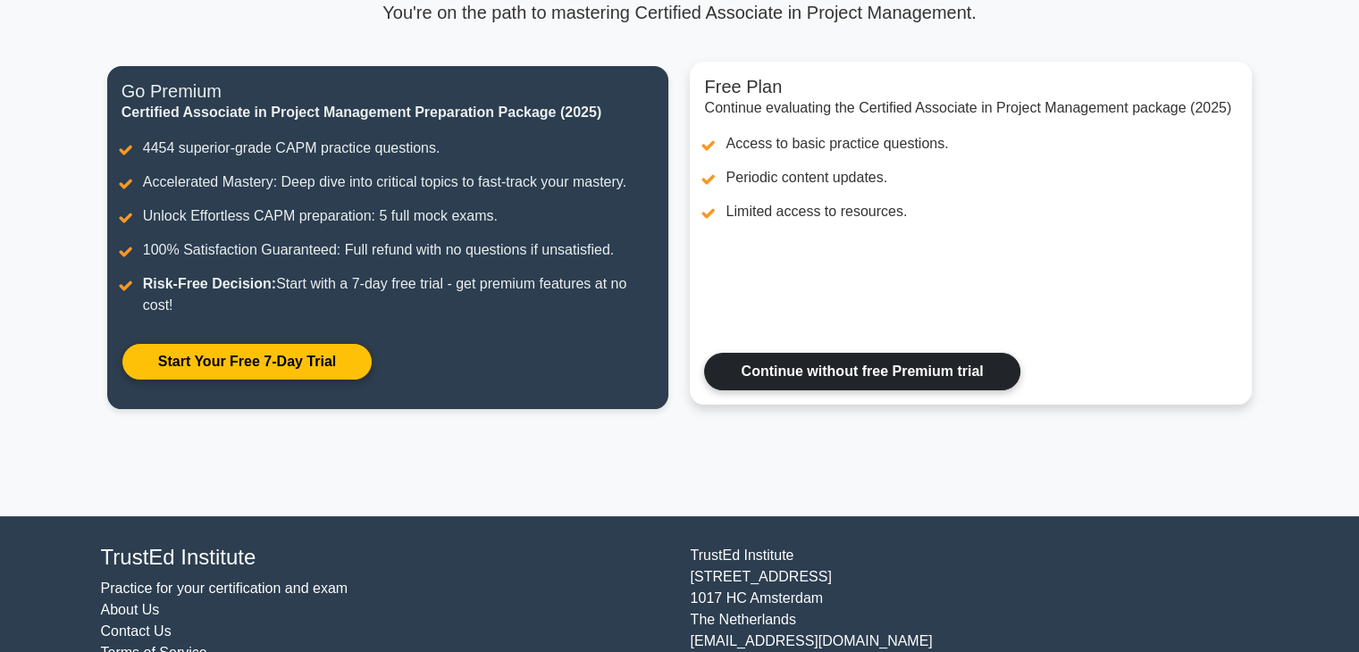
click at [945, 380] on link "Continue without free Premium trial" at bounding box center [861, 372] width 315 height 38
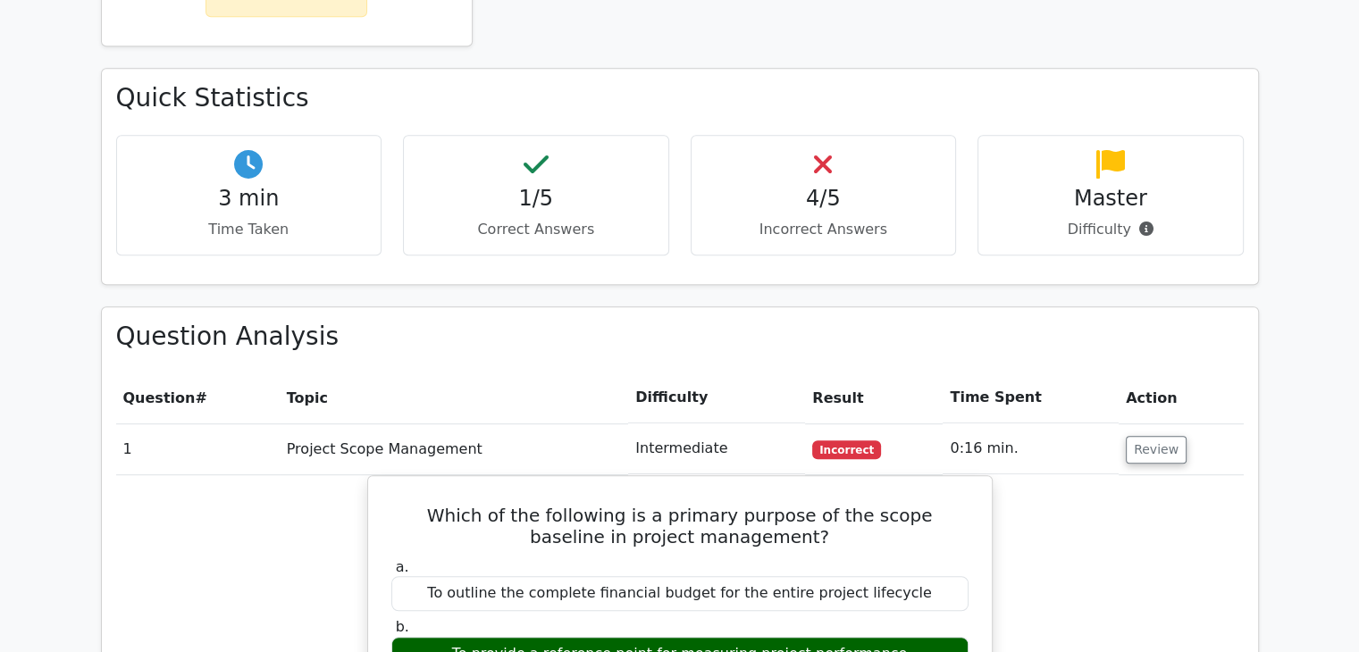
scroll to position [1073, 0]
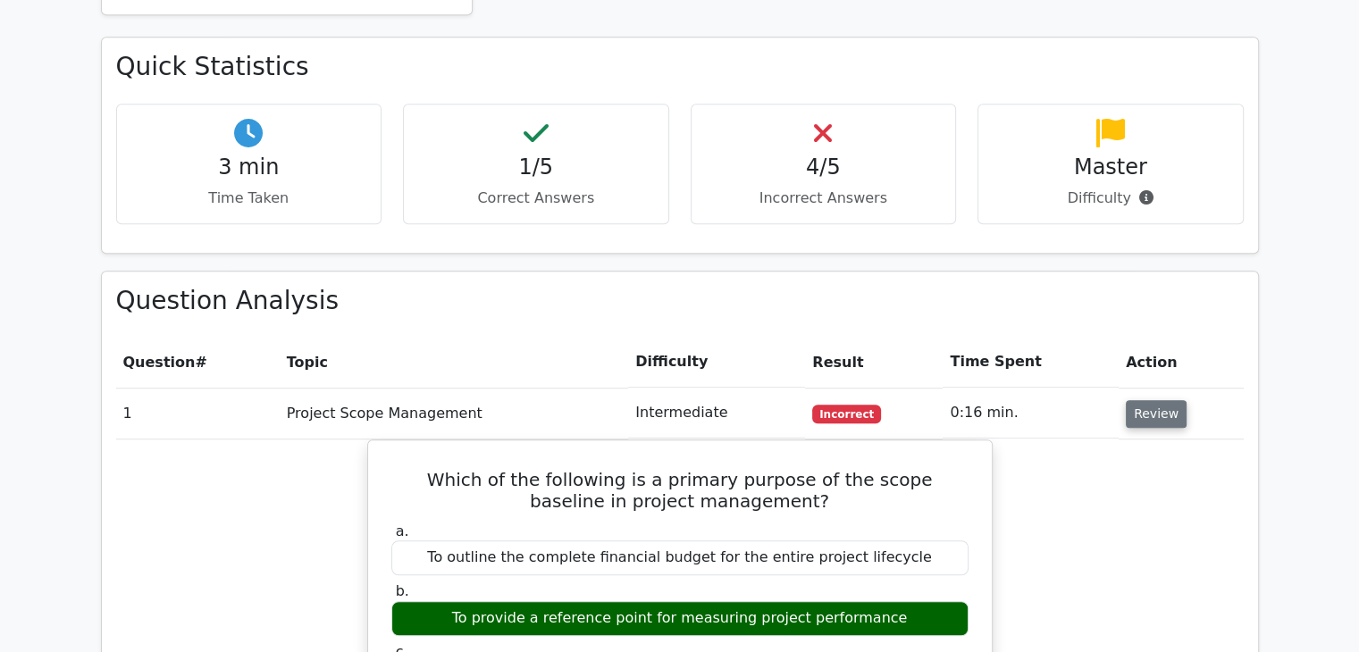
click at [1126, 400] on button "Review" at bounding box center [1156, 414] width 61 height 28
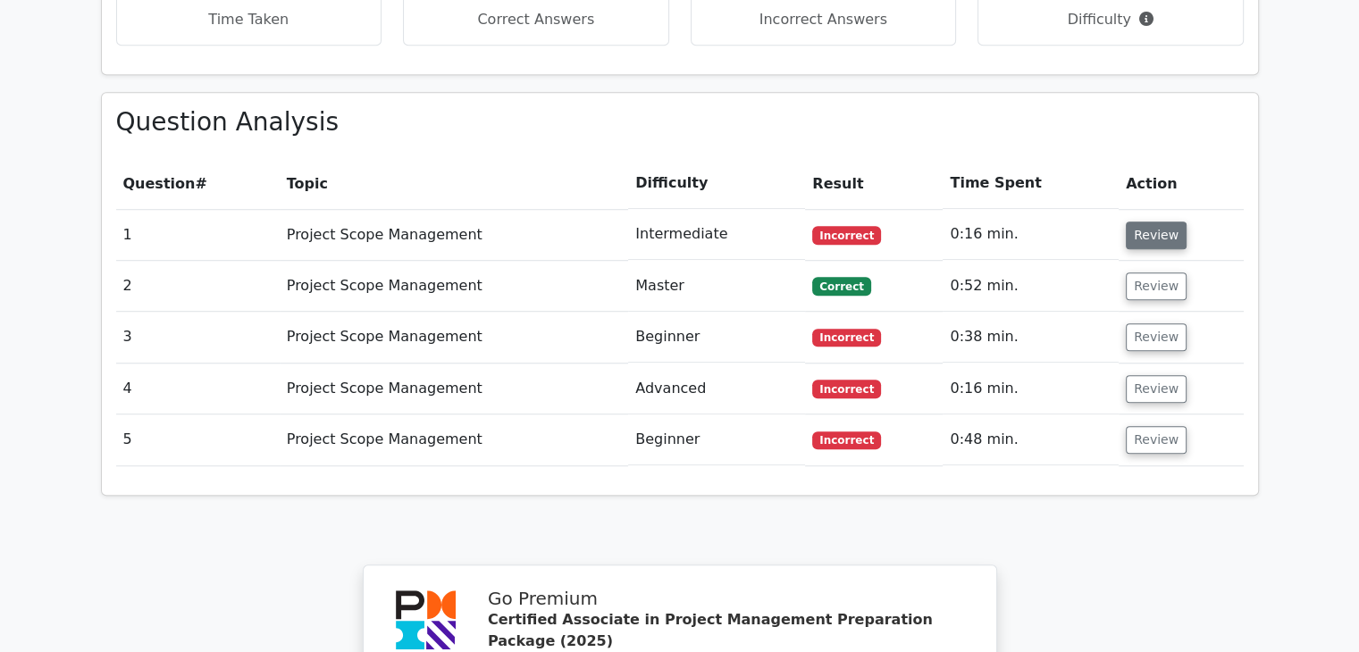
scroll to position [1162, 0]
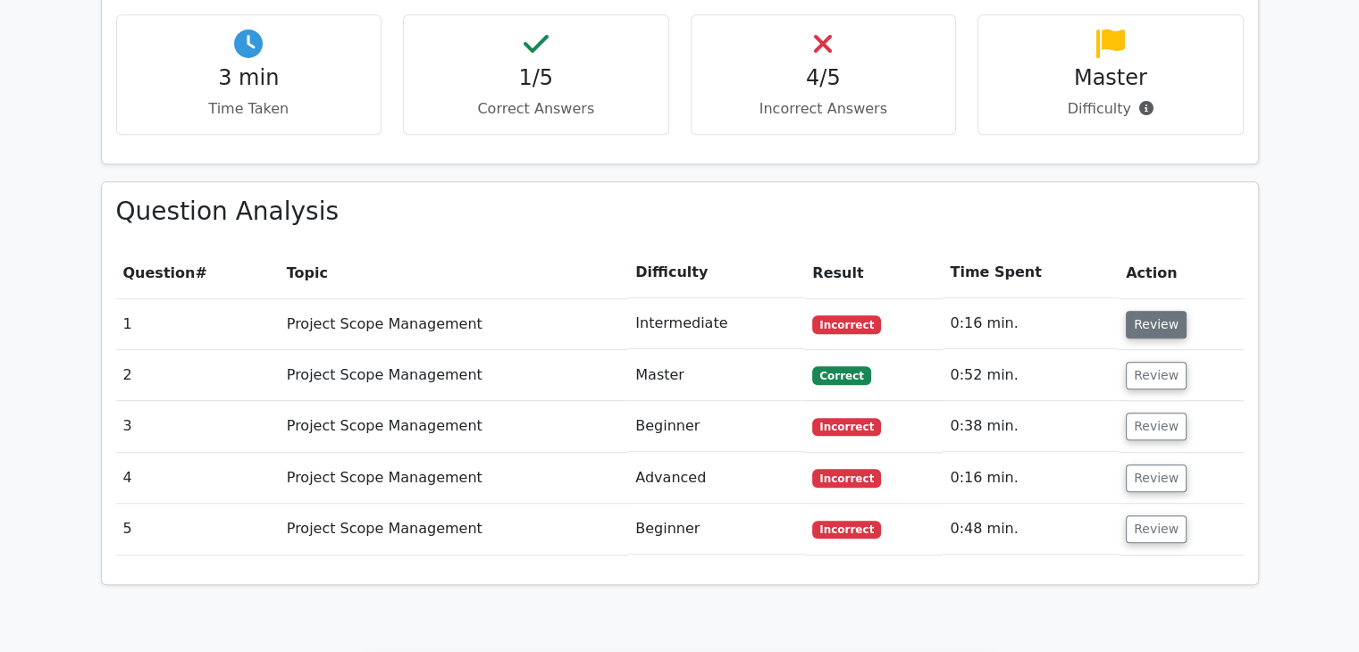
click at [1140, 311] on button "Review" at bounding box center [1156, 325] width 61 height 28
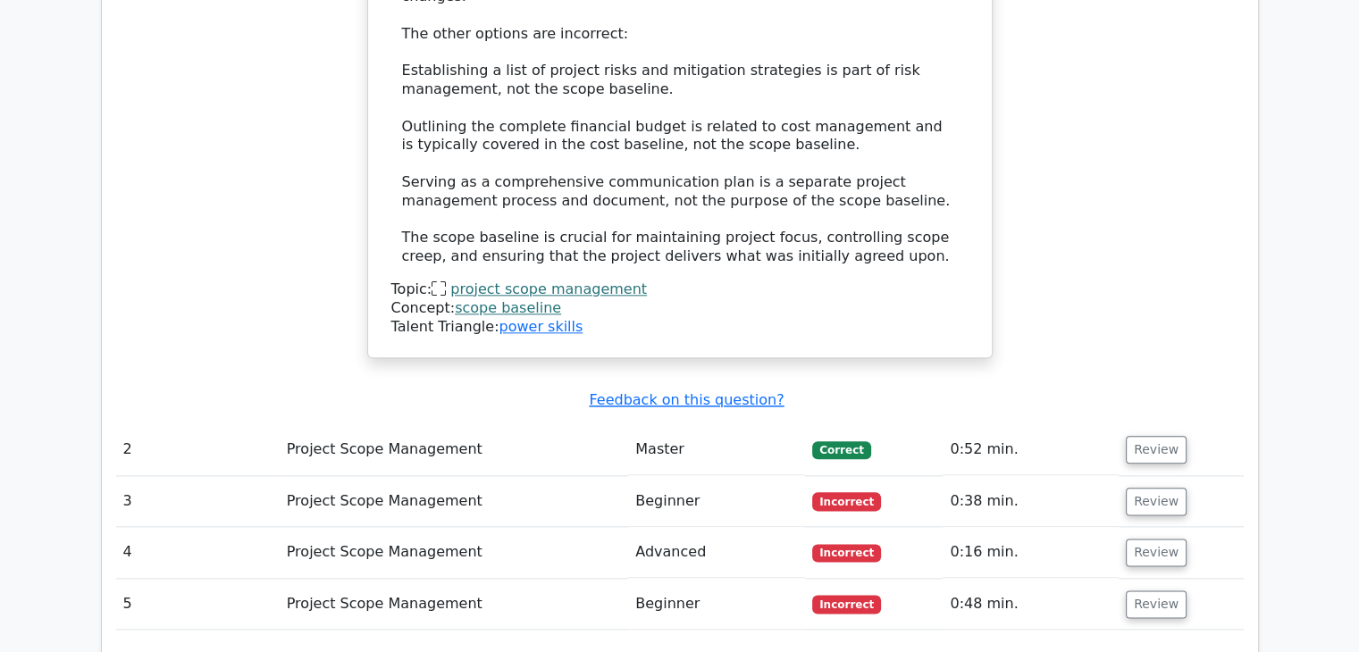
scroll to position [2145, 0]
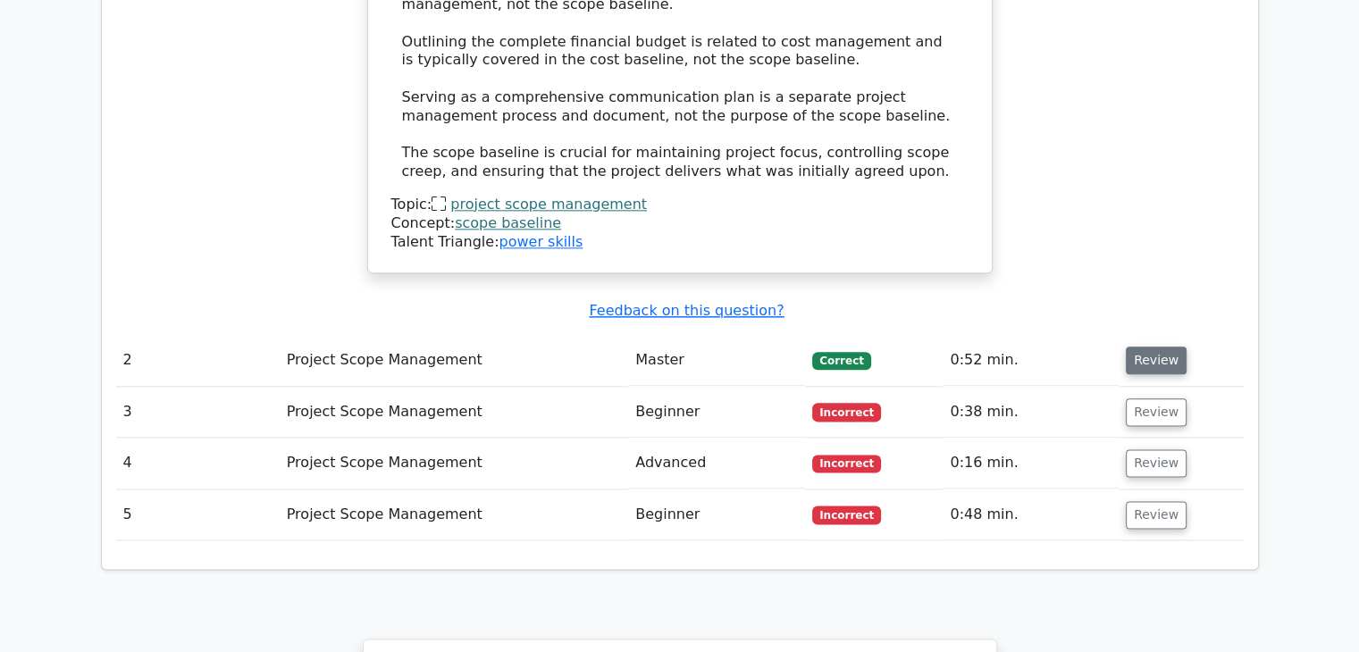
click at [1148, 347] on button "Review" at bounding box center [1156, 361] width 61 height 28
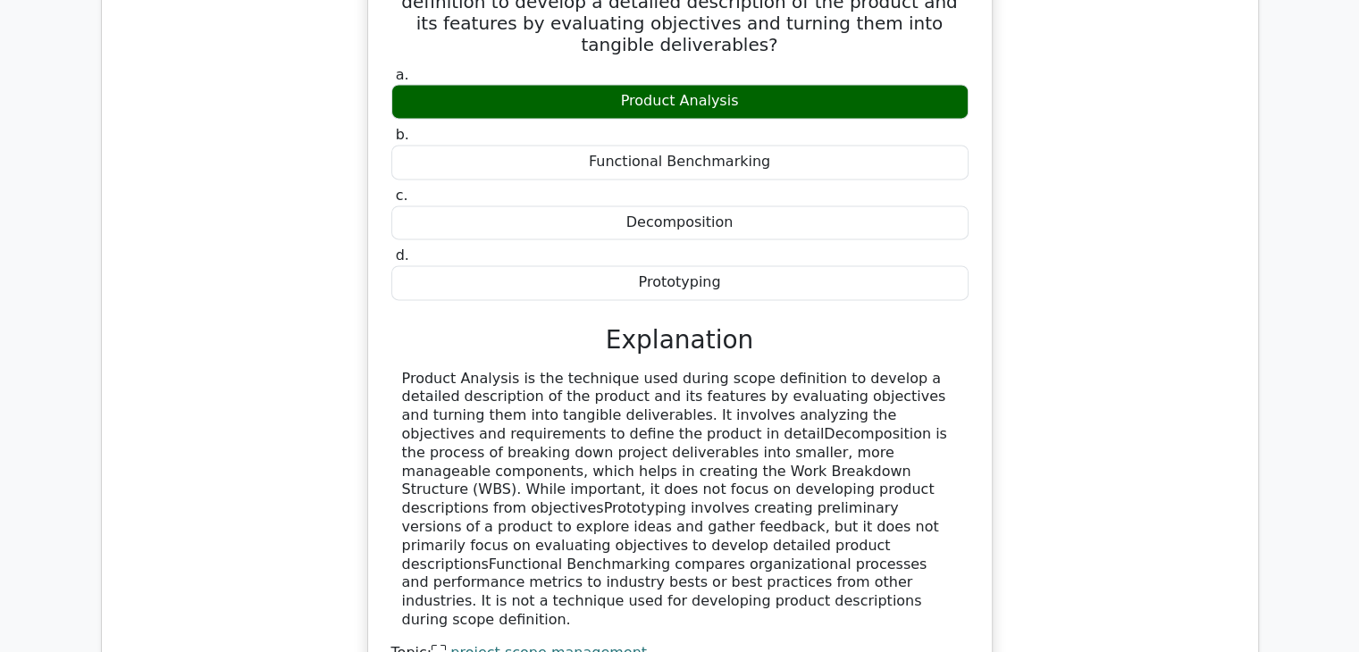
scroll to position [2949, 0]
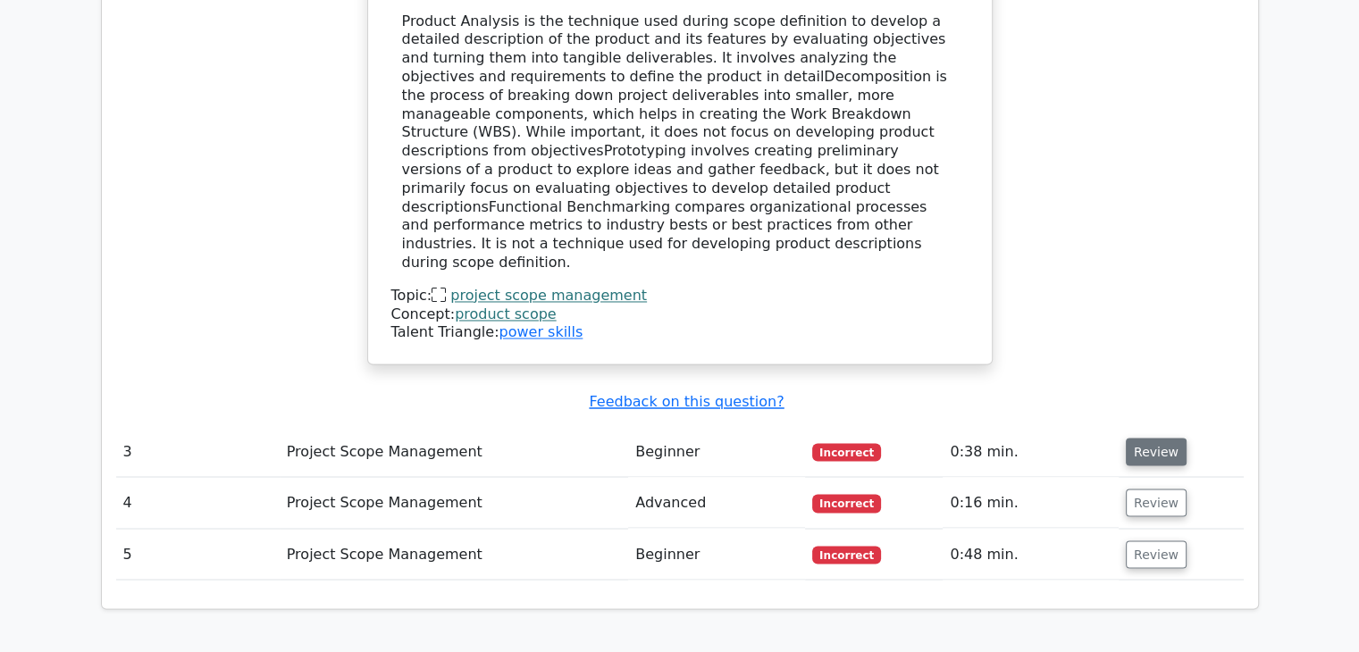
click at [1144, 438] on button "Review" at bounding box center [1156, 452] width 61 height 28
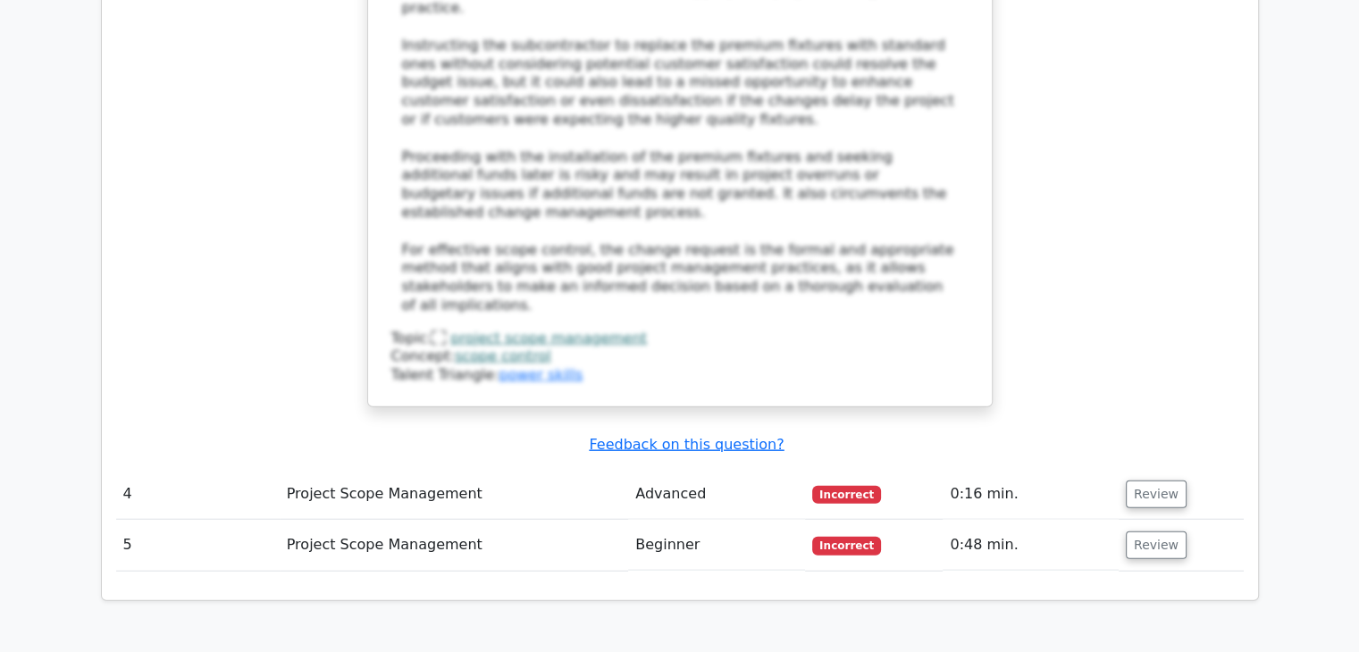
scroll to position [4130, 0]
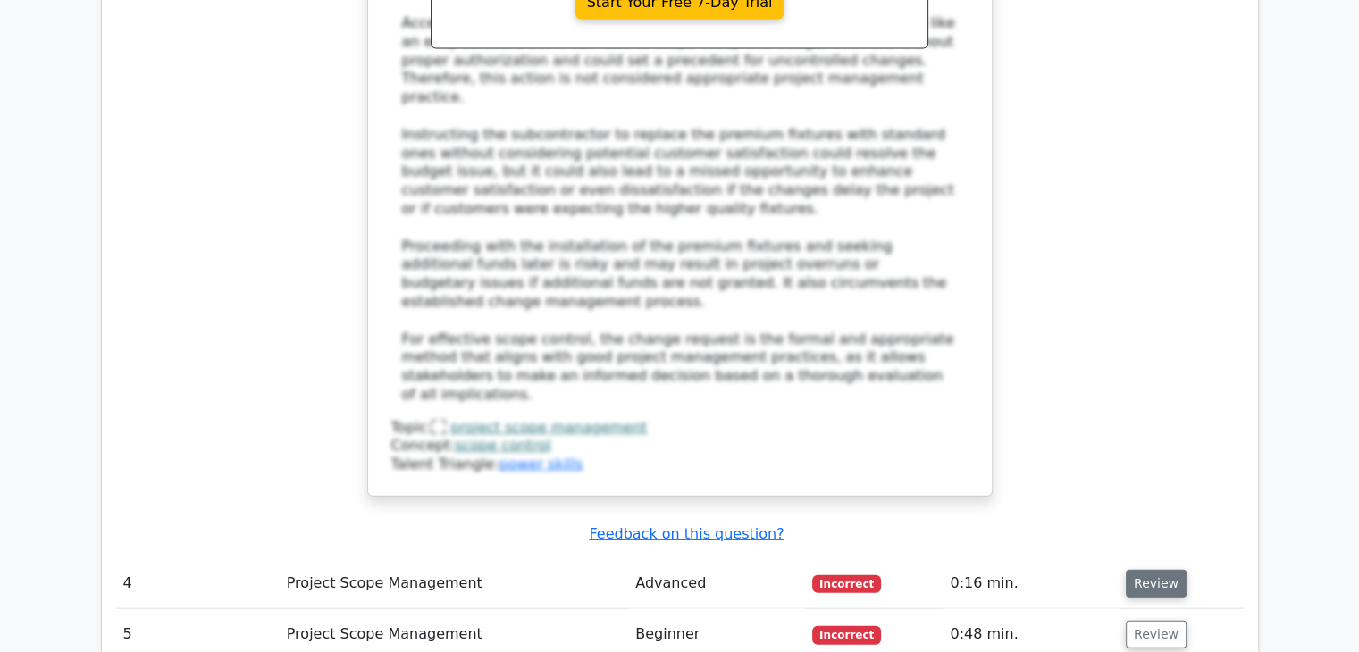
click at [1144, 570] on button "Review" at bounding box center [1156, 584] width 61 height 28
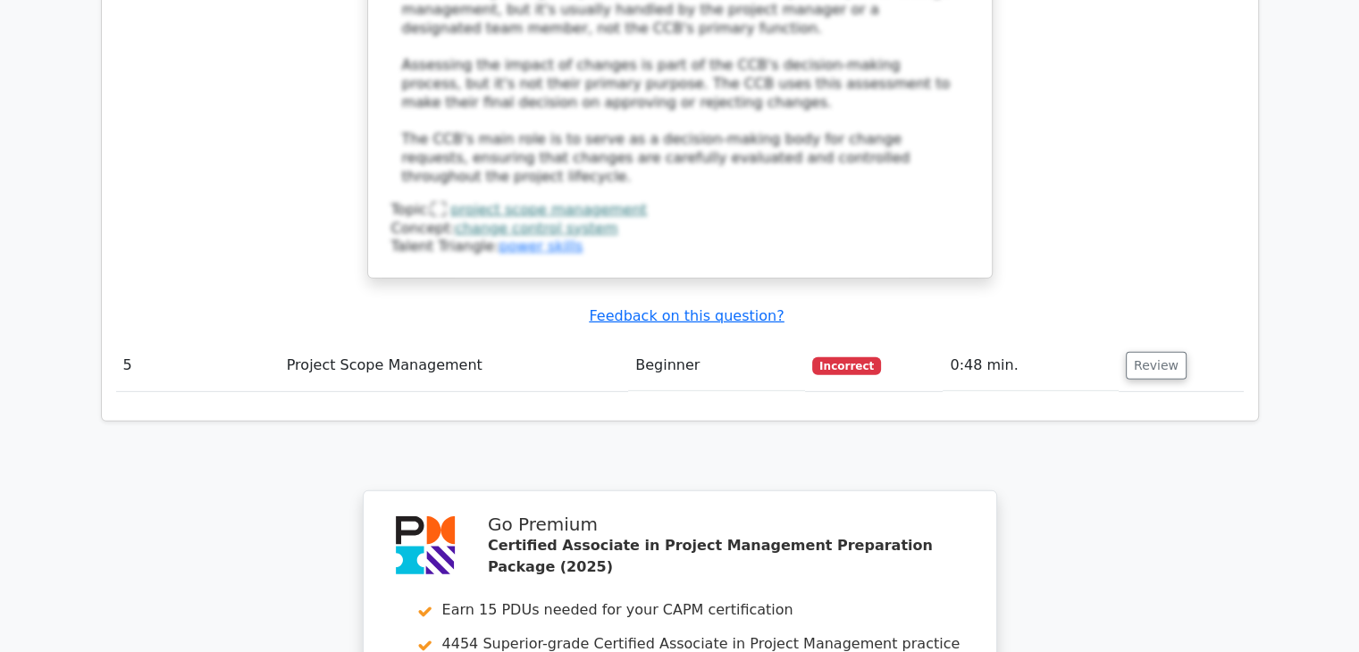
scroll to position [5292, 0]
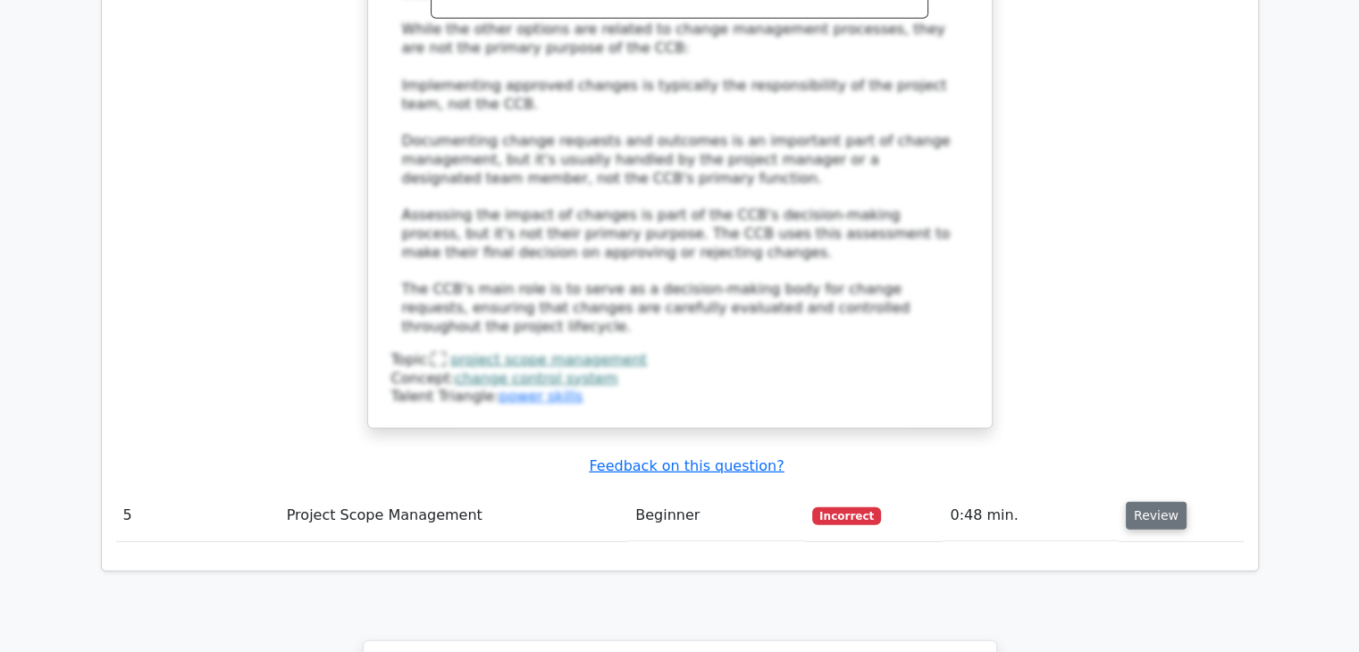
click at [1159, 502] on button "Review" at bounding box center [1156, 516] width 61 height 28
